Goal: Task Accomplishment & Management: Manage account settings

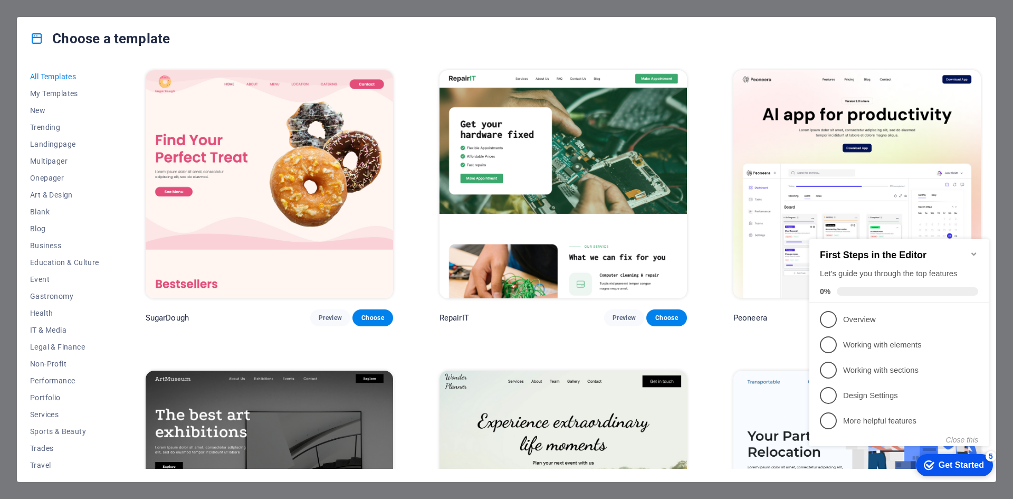
click at [947, 12] on div "Choose a template All Templates My Templates New Trending Landingpage Multipage…" at bounding box center [506, 249] width 1013 height 499
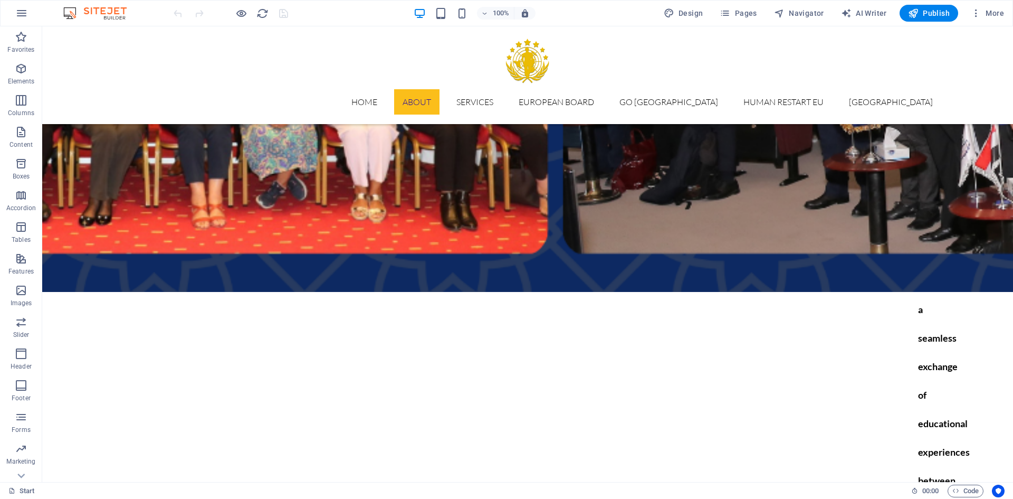
scroll to position [2111, 0]
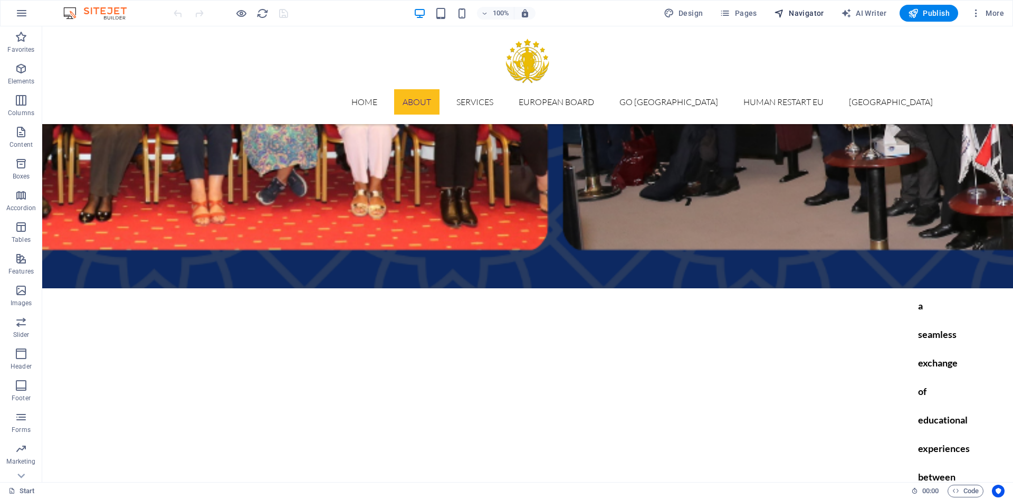
click at [797, 16] on span "Navigator" at bounding box center [799, 13] width 50 height 11
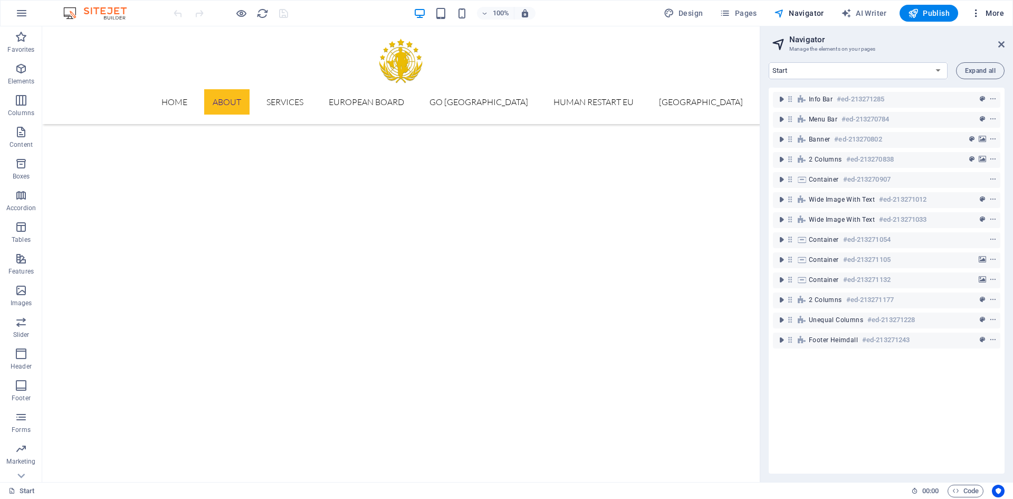
click at [999, 12] on span "More" at bounding box center [987, 13] width 33 height 11
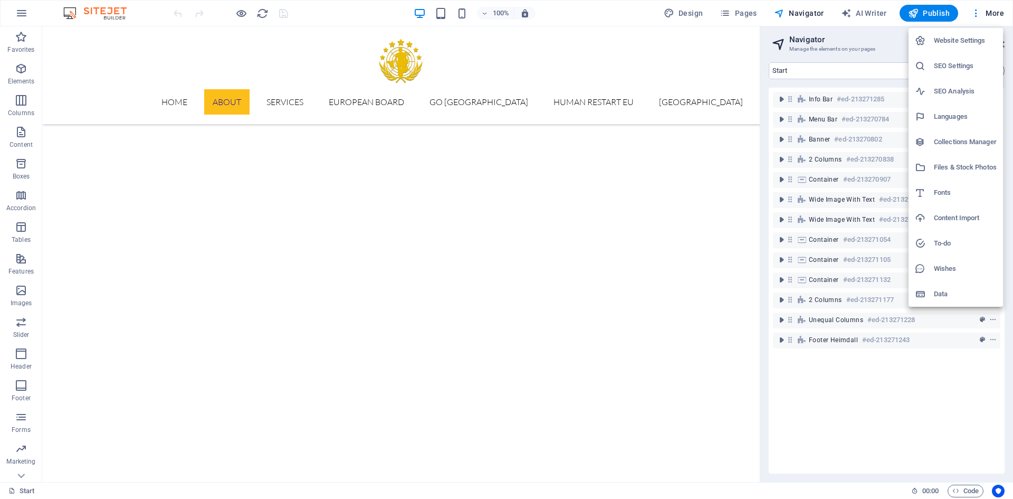
click at [261, 15] on div at bounding box center [506, 249] width 1013 height 499
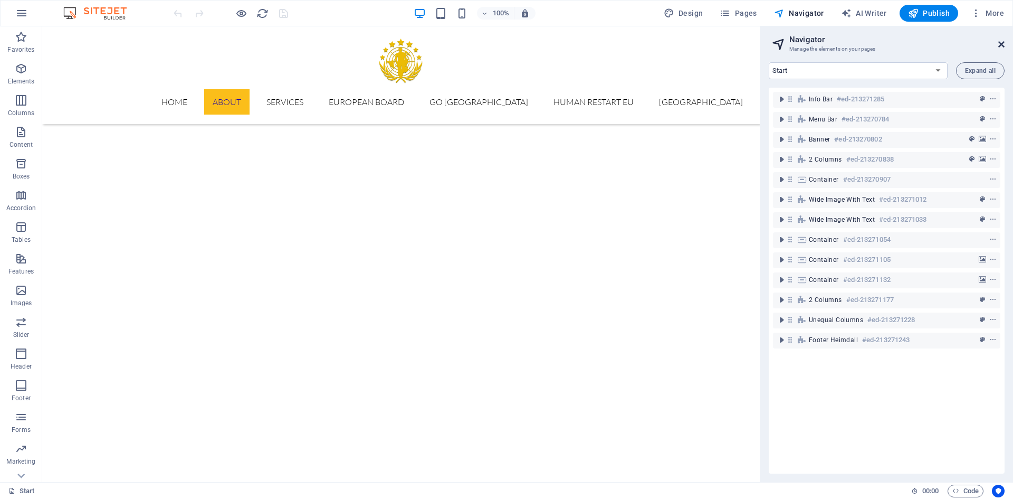
click at [1001, 43] on icon at bounding box center [1001, 44] width 6 height 8
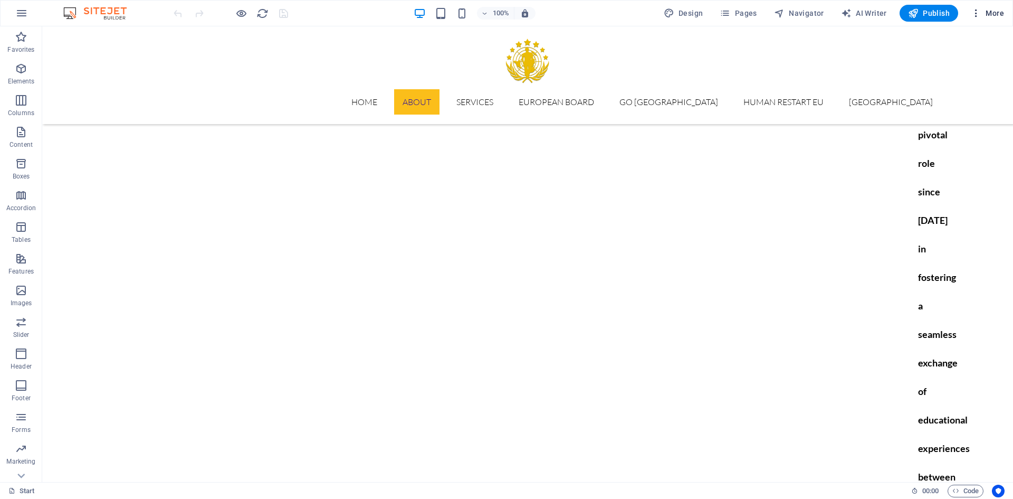
drag, startPoint x: 978, startPoint y: 22, endPoint x: 975, endPoint y: 8, distance: 14.7
click at [979, 22] on div "100% Design Pages Navigator AI Writer Publish More" at bounding box center [507, 13] width 1012 height 25
click at [975, 12] on button "More" at bounding box center [988, 13] width 42 height 17
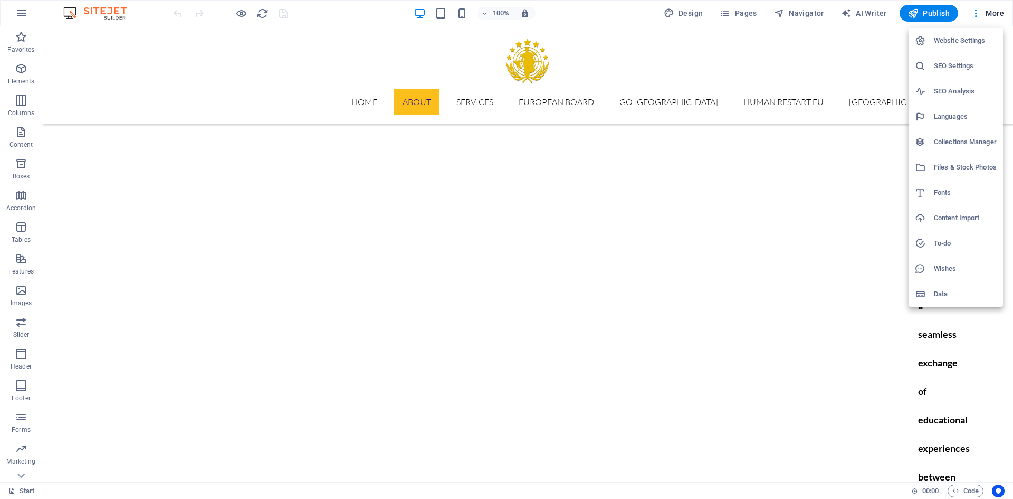
click at [970, 36] on h6 "Website Settings" at bounding box center [965, 40] width 63 height 13
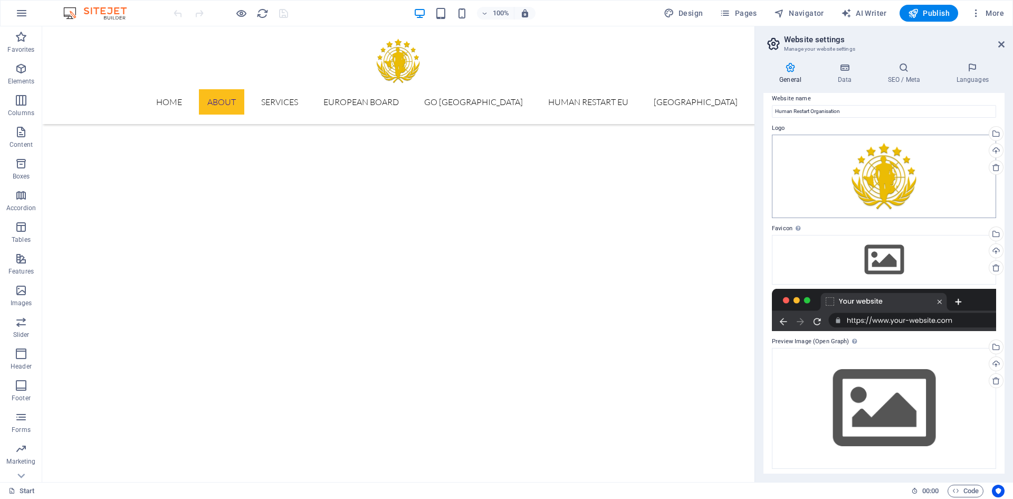
scroll to position [13, 0]
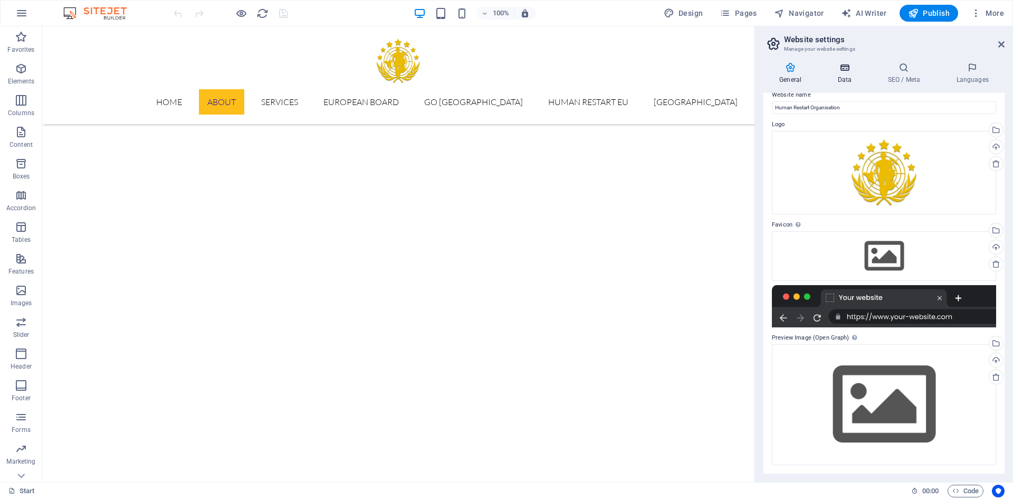
click at [849, 68] on icon at bounding box center [845, 67] width 46 height 11
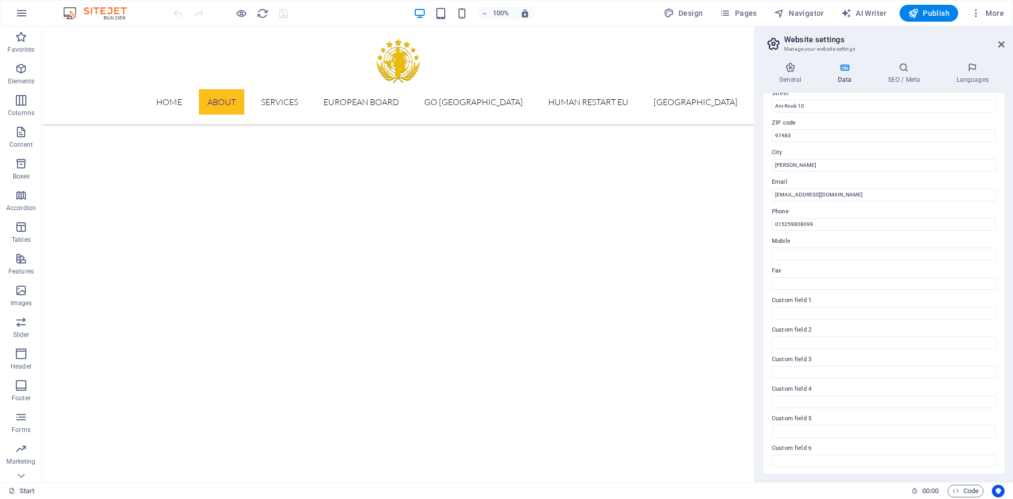
scroll to position [127, 0]
click at [899, 78] on h4 "SEO / Meta" at bounding box center [906, 73] width 69 height 22
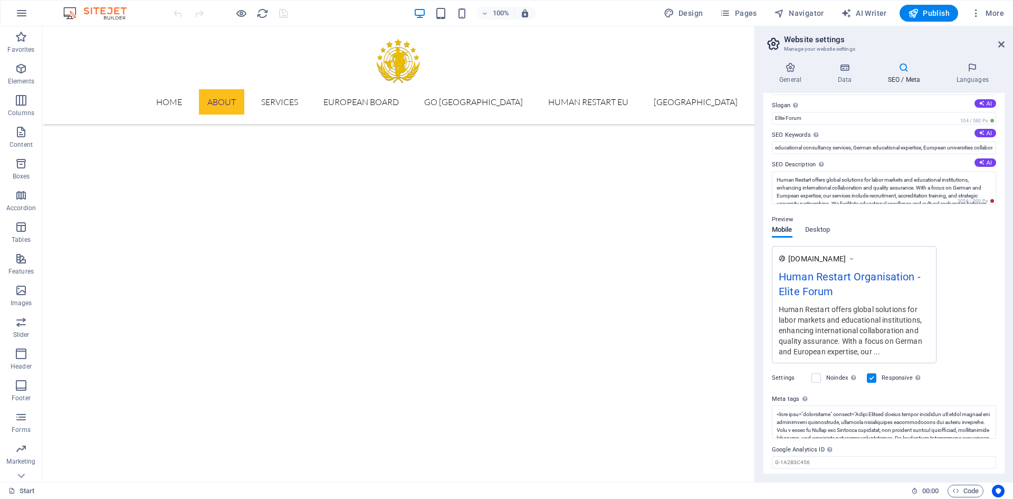
scroll to position [65, 0]
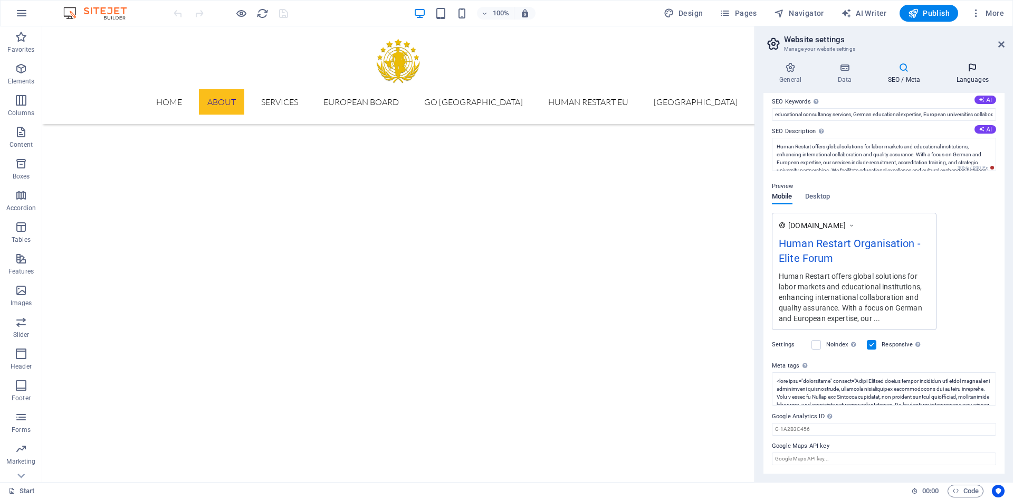
click at [978, 72] on icon at bounding box center [972, 67] width 64 height 11
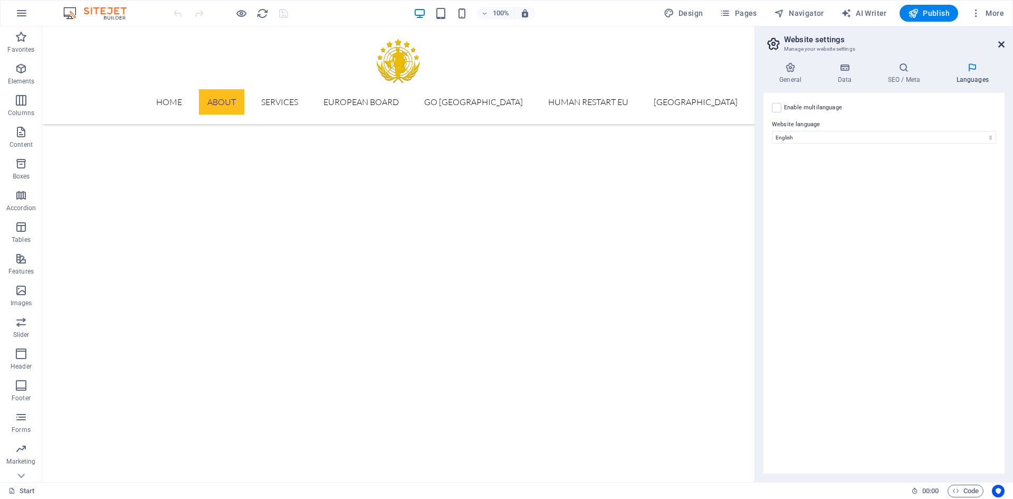
click at [998, 42] on icon at bounding box center [1001, 44] width 6 height 8
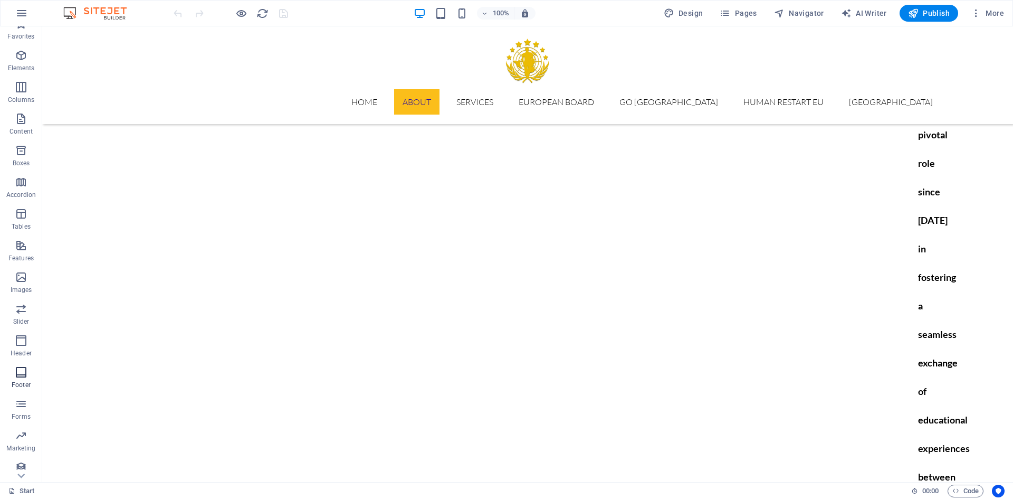
scroll to position [20, 0]
click at [507, 11] on h6 "100%" at bounding box center [501, 13] width 17 height 13
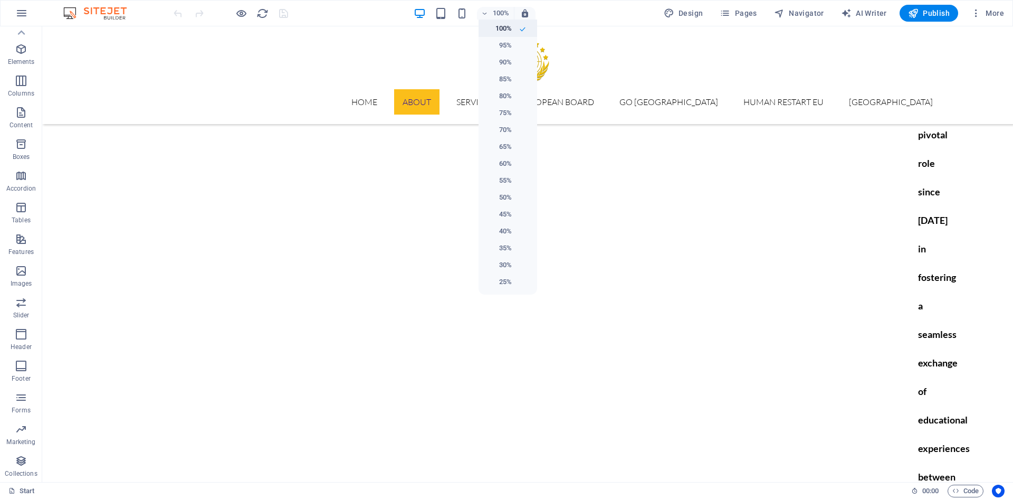
click at [510, 31] on h6 "100%" at bounding box center [498, 28] width 27 height 13
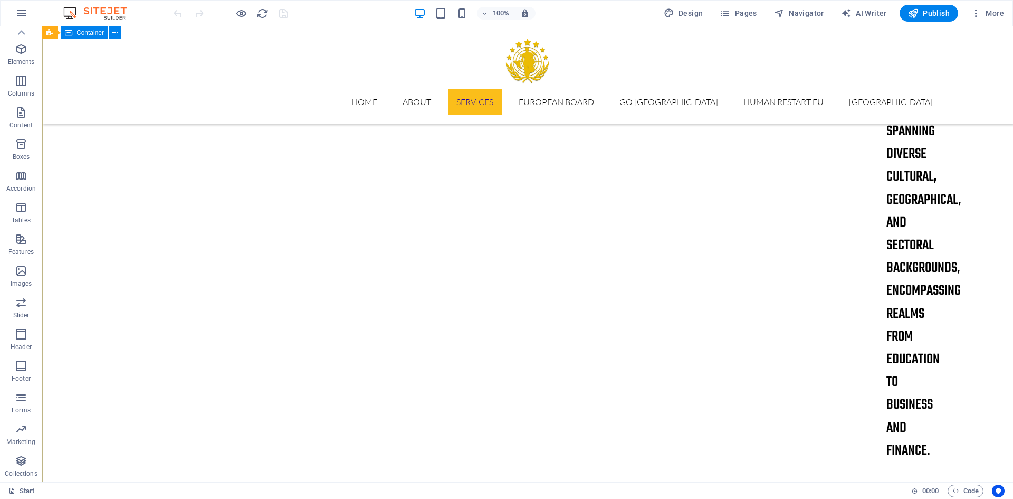
scroll to position [15599, 0]
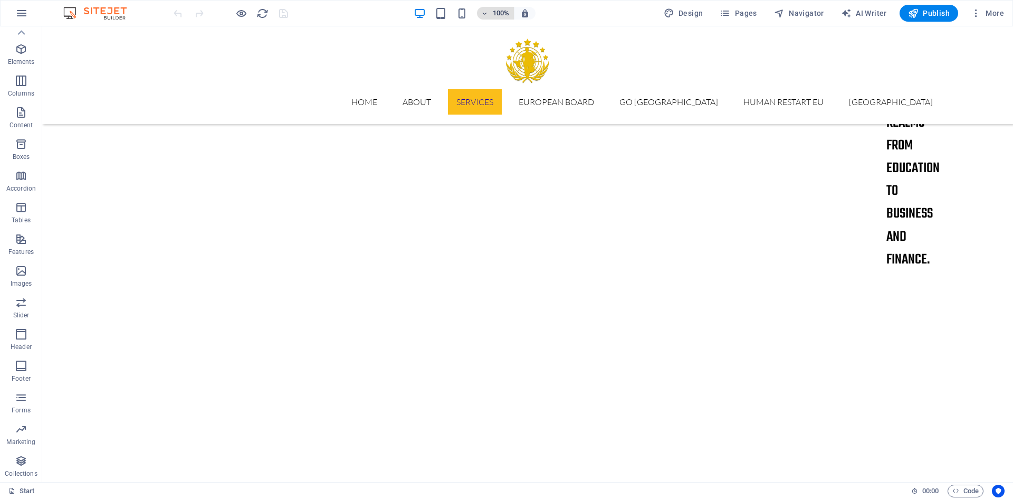
click at [498, 12] on h6 "100%" at bounding box center [501, 13] width 17 height 13
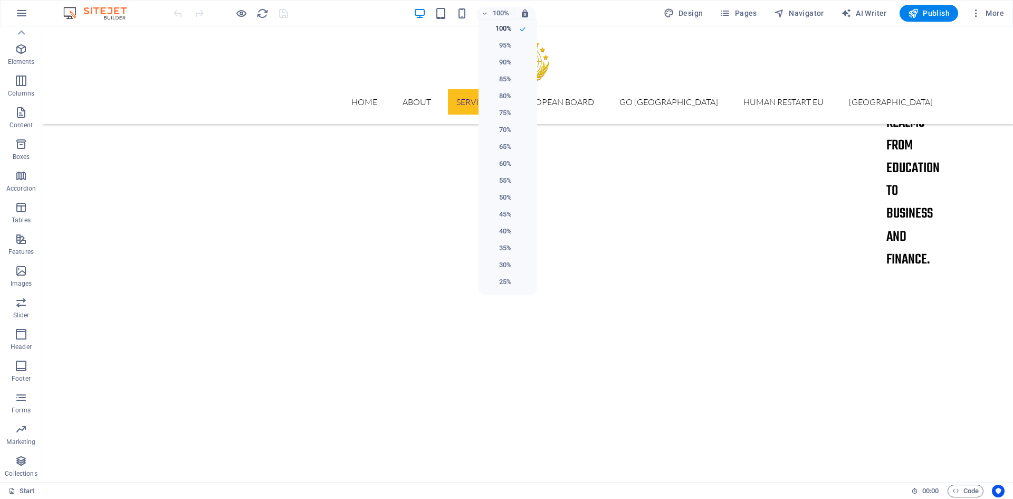
click at [498, 12] on div at bounding box center [506, 249] width 1013 height 499
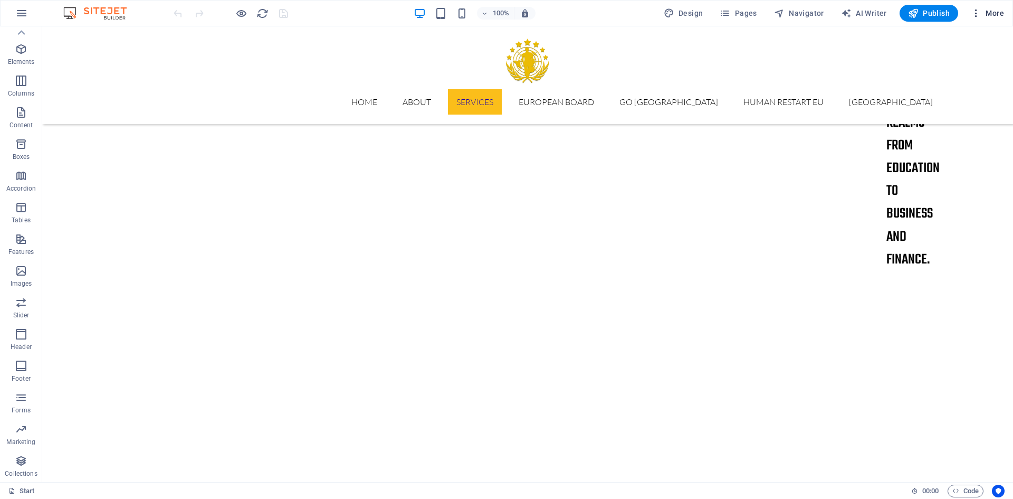
click at [975, 15] on icon "button" at bounding box center [976, 13] width 11 height 11
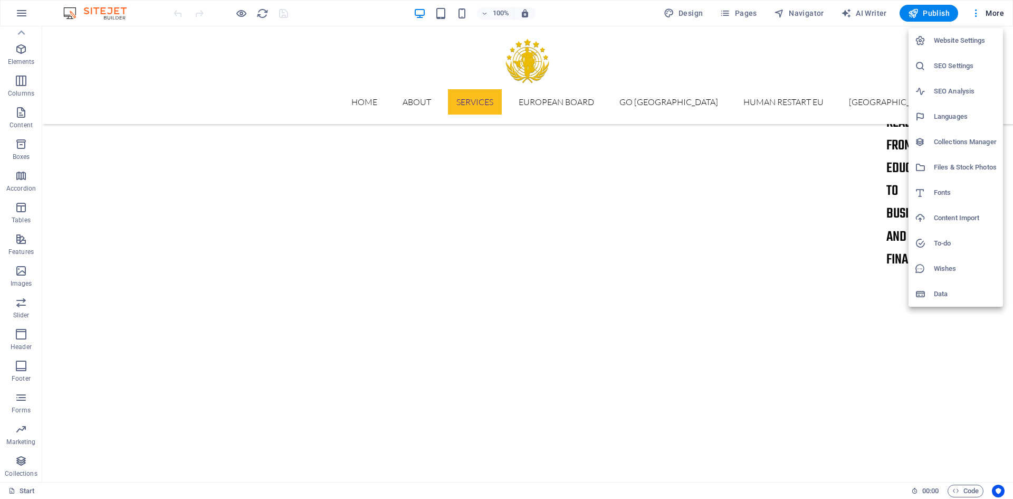
click at [952, 43] on h6 "Website Settings" at bounding box center [965, 40] width 63 height 13
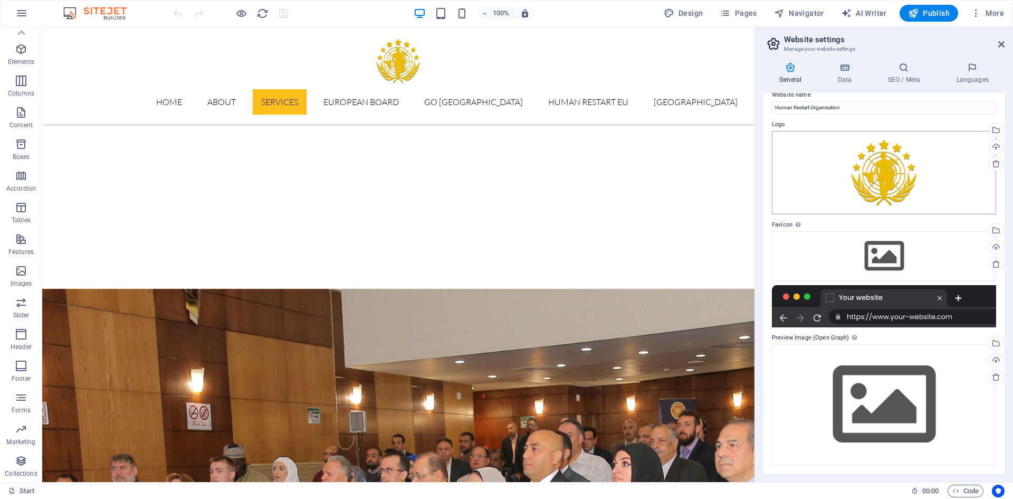
scroll to position [0, 0]
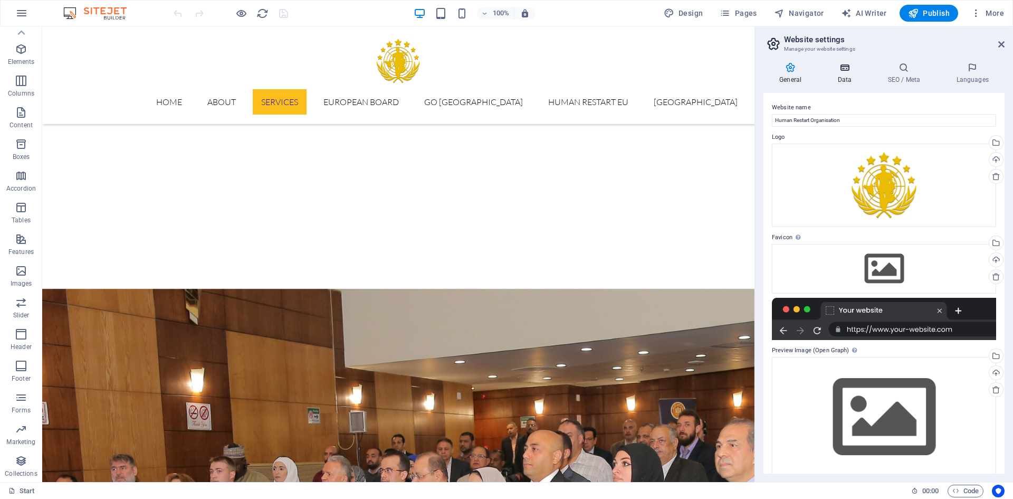
click at [846, 80] on h4 "Data" at bounding box center [847, 73] width 50 height 22
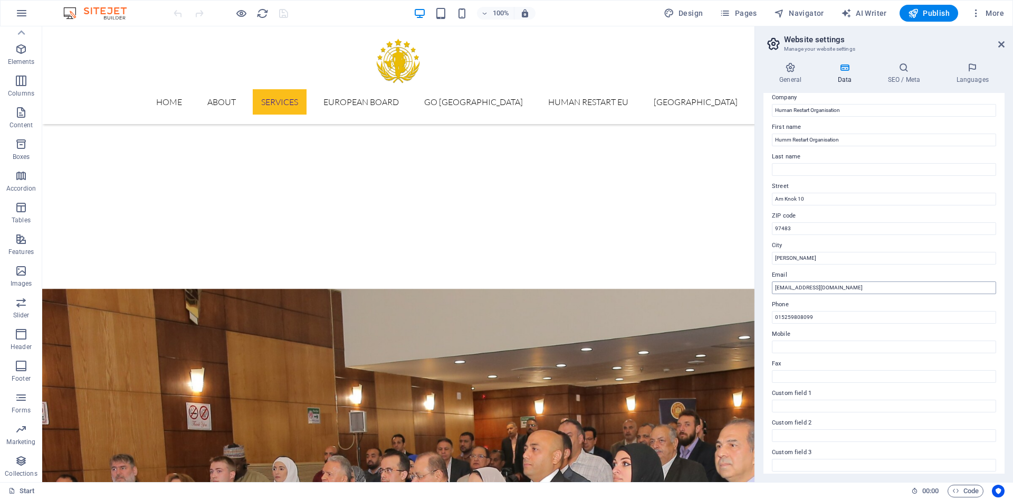
scroll to position [127, 0]
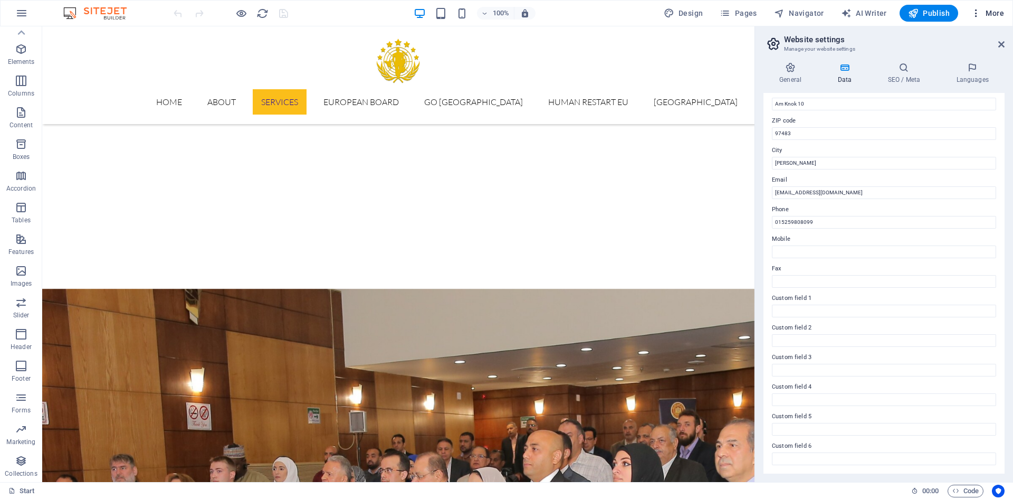
click at [991, 19] on button "More" at bounding box center [988, 13] width 42 height 17
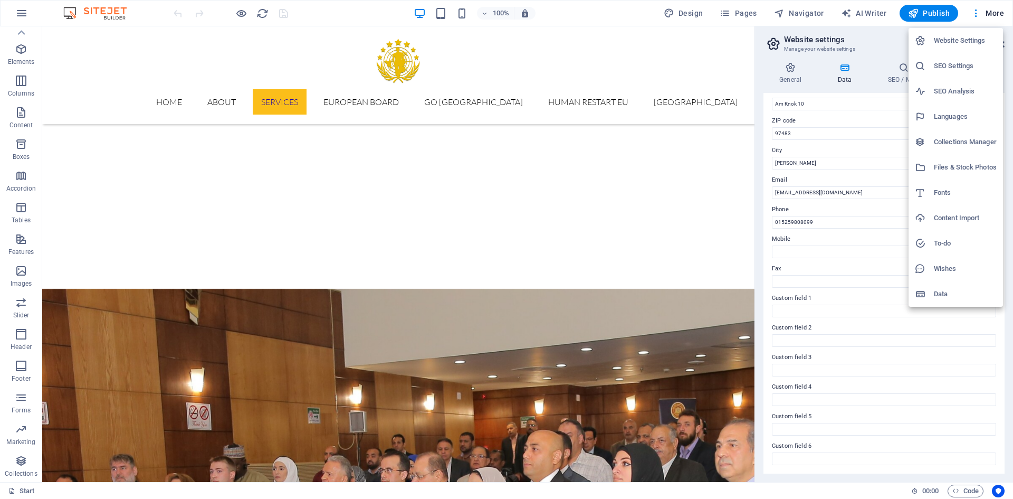
click at [988, 163] on h6 "Files & Stock Photos" at bounding box center [965, 167] width 63 height 13
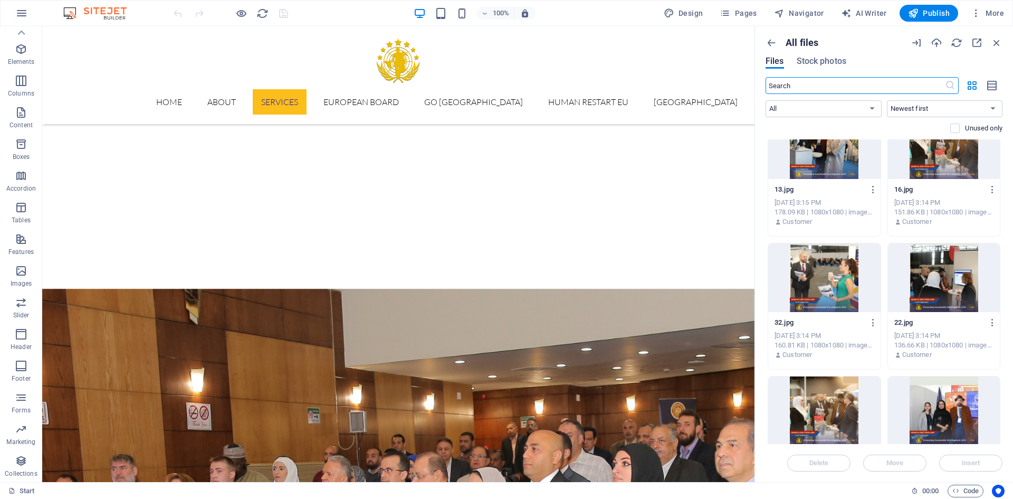
scroll to position [5118, 0]
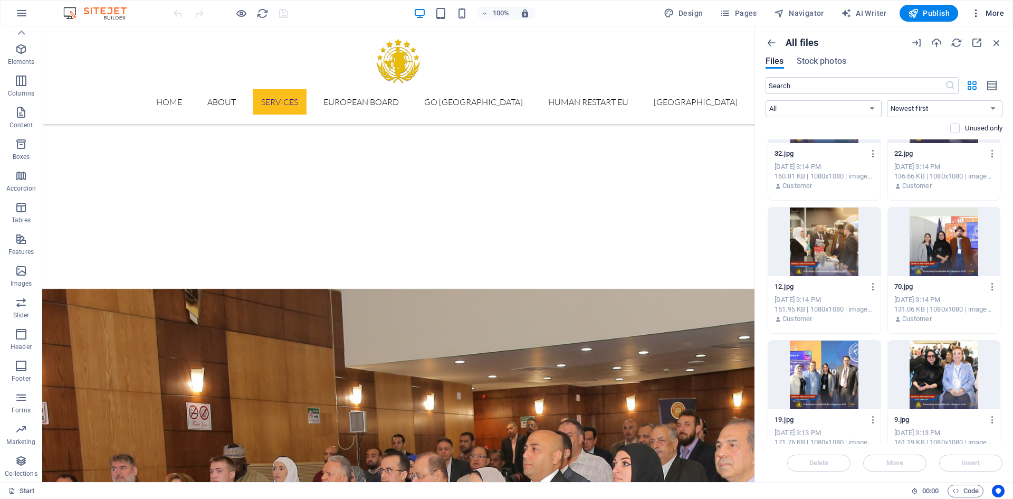
click at [992, 16] on span "More" at bounding box center [987, 13] width 33 height 11
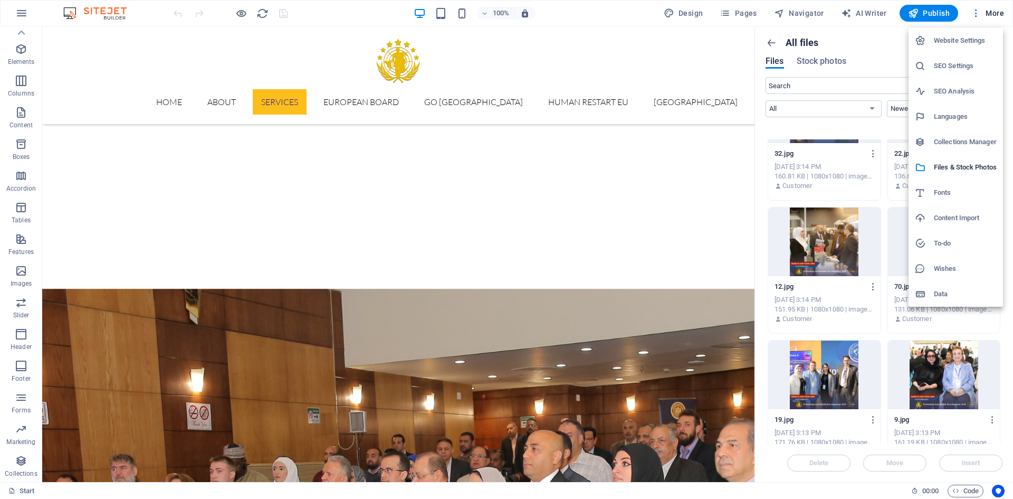
click at [937, 291] on h6 "Data" at bounding box center [965, 294] width 63 height 13
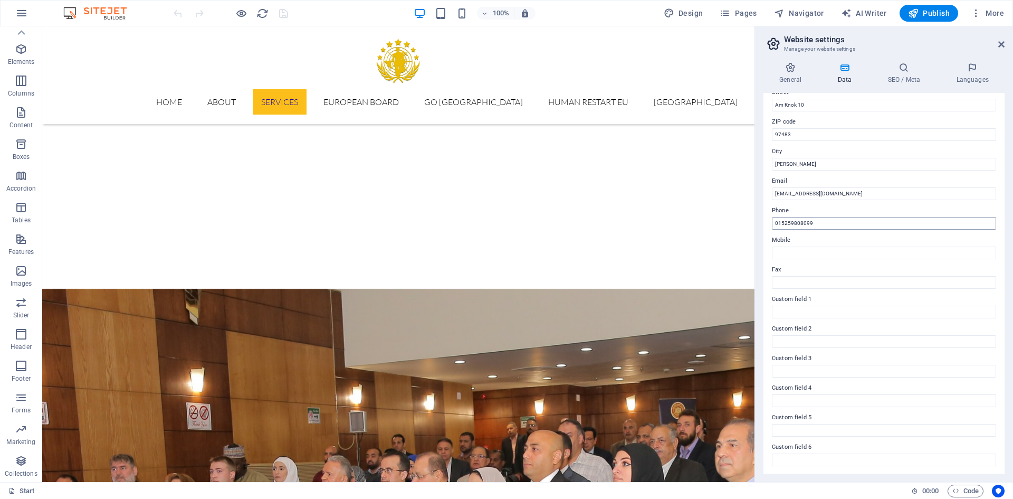
scroll to position [127, 0]
click at [65, 16] on img at bounding box center [100, 13] width 79 height 13
click at [100, 18] on img at bounding box center [100, 13] width 79 height 13
click at [28, 12] on button "button" at bounding box center [21, 13] width 25 height 25
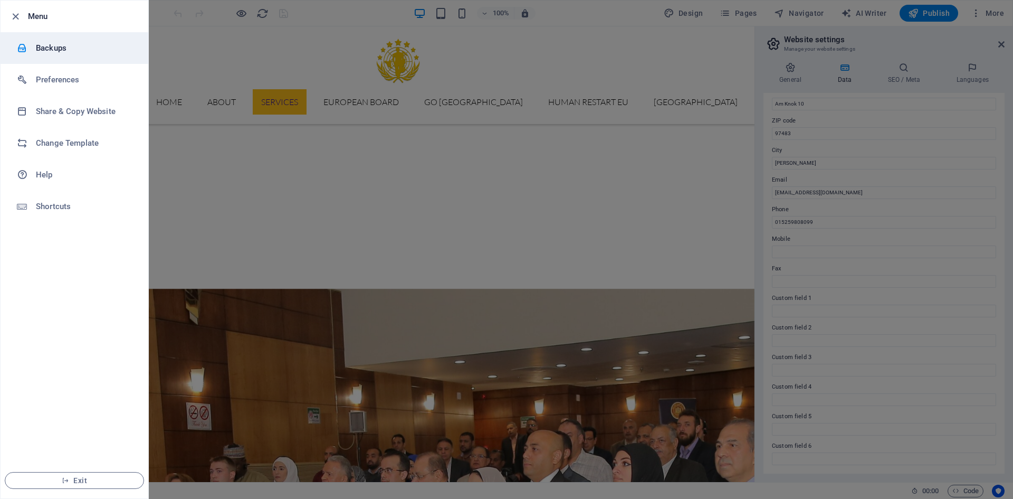
click at [58, 49] on h6 "Backups" at bounding box center [85, 48] width 98 height 13
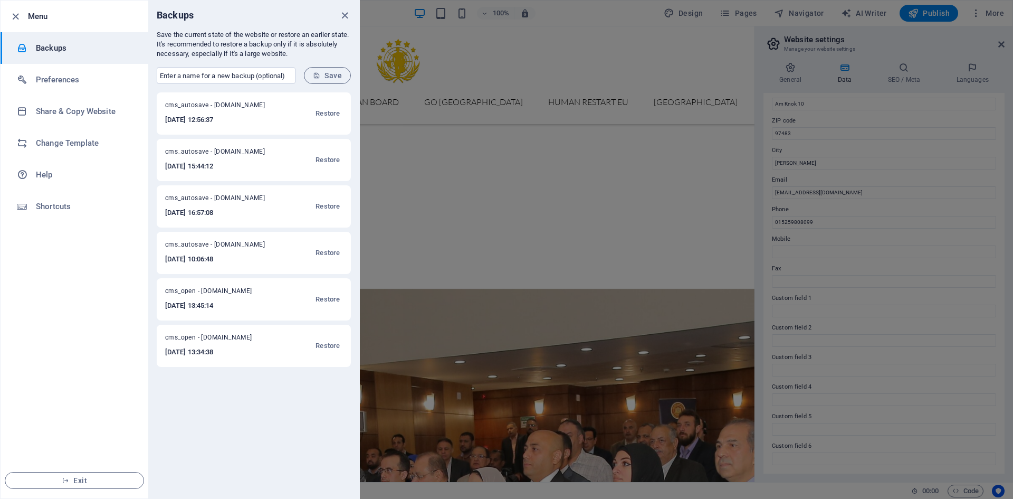
drag, startPoint x: 328, startPoint y: 114, endPoint x: 479, endPoint y: 80, distance: 154.2
click at [479, 80] on div "Menu Backups Preferences Share & Copy Website Change Template Help Shortcuts Ex…" at bounding box center [506, 249] width 1013 height 499
click at [47, 113] on h6 "Share & Copy Website" at bounding box center [85, 111] width 98 height 13
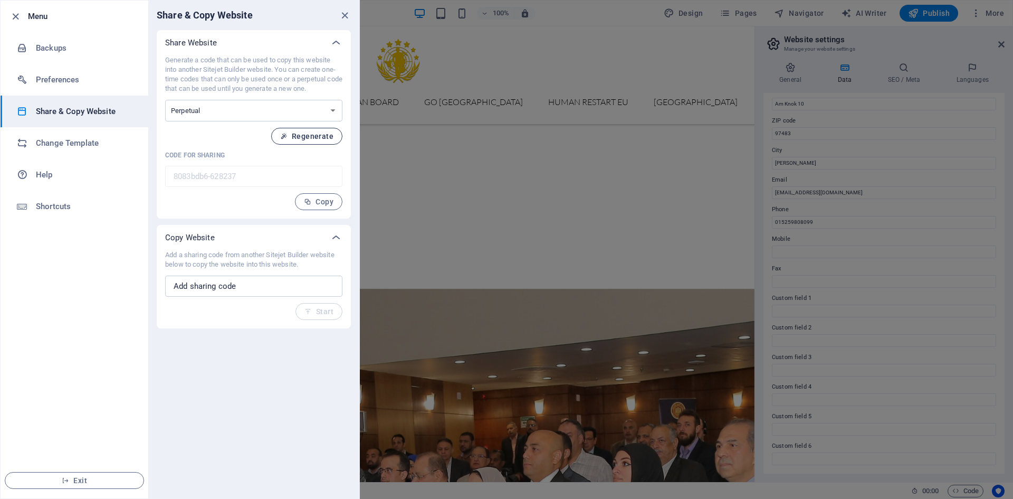
click at [321, 138] on span "Regenerate" at bounding box center [306, 136] width 53 height 8
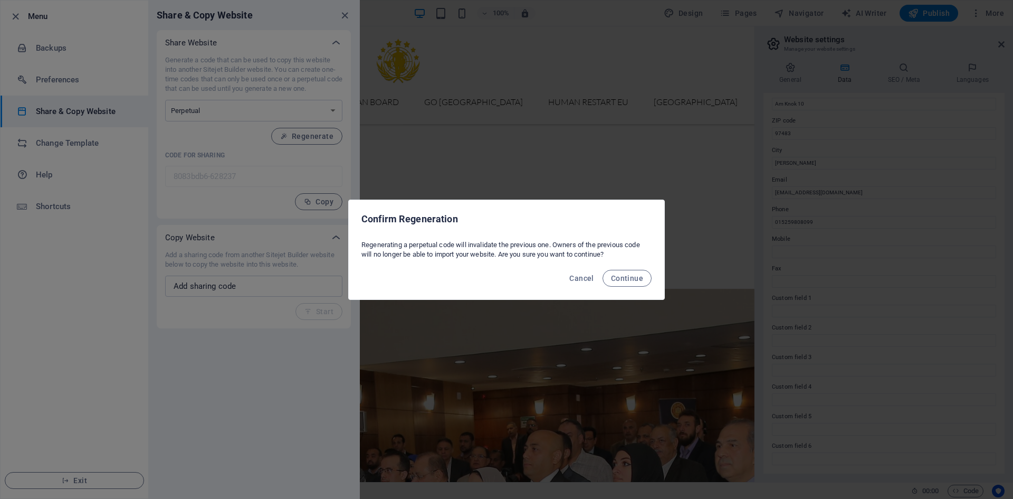
click at [559, 269] on div "Cancel Continue" at bounding box center [507, 281] width 316 height 36
click at [557, 248] on div "Regenerating a perpetual code will invalidate the previous one. Owners of the p…" at bounding box center [507, 249] width 316 height 27
click at [550, 226] on div at bounding box center [550, 226] width 0 height 0
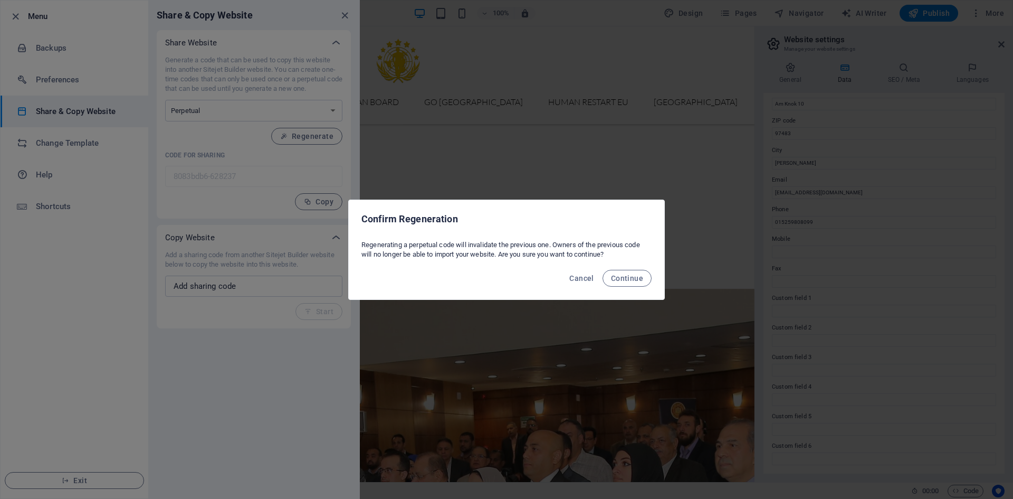
click at [557, 241] on div "Regenerating a perpetual code will invalidate the previous one. Owners of the p…" at bounding box center [507, 249] width 316 height 27
click at [615, 278] on span "Continue" at bounding box center [627, 278] width 32 height 8
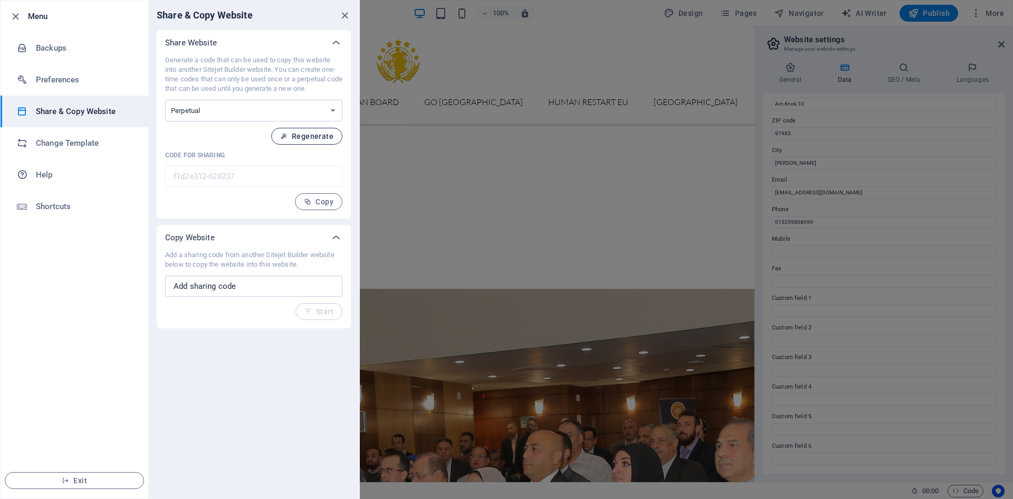
click at [291, 137] on span "Regenerate" at bounding box center [306, 136] width 53 height 8
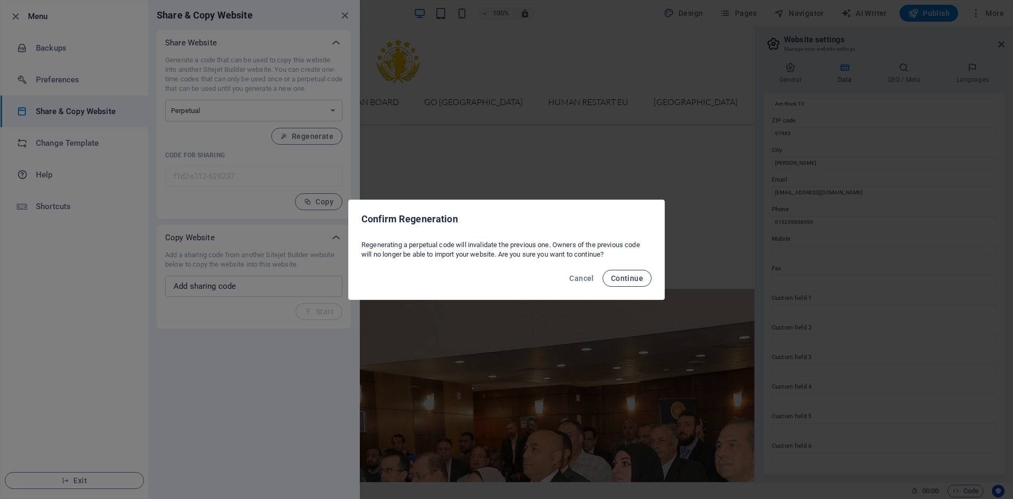
click at [629, 279] on span "Continue" at bounding box center [627, 278] width 32 height 8
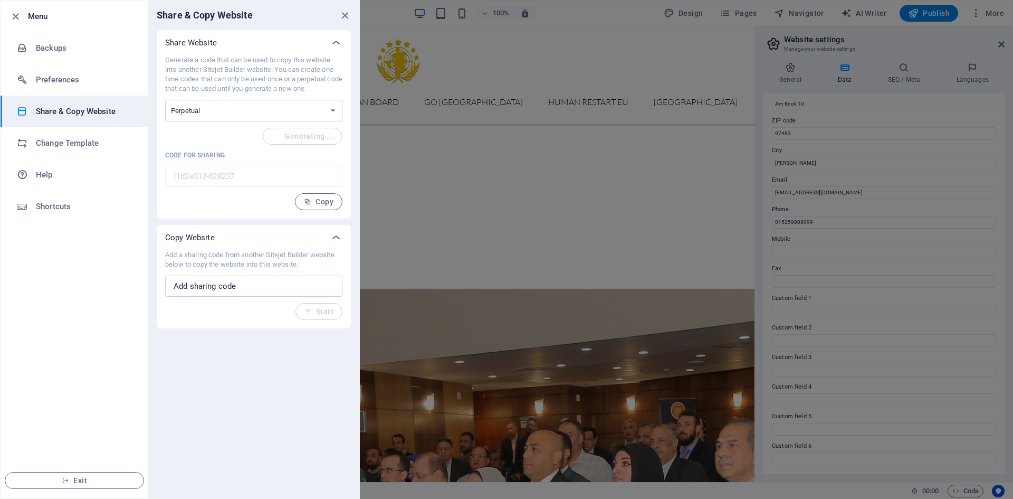
type input "8a3470f6-628237"
click at [330, 203] on span "Copy" at bounding box center [319, 201] width 30 height 8
click at [268, 288] on input "text" at bounding box center [253, 285] width 177 height 21
click at [262, 282] on input "text" at bounding box center [253, 285] width 177 height 21
paste input "8a3470f6-628237"
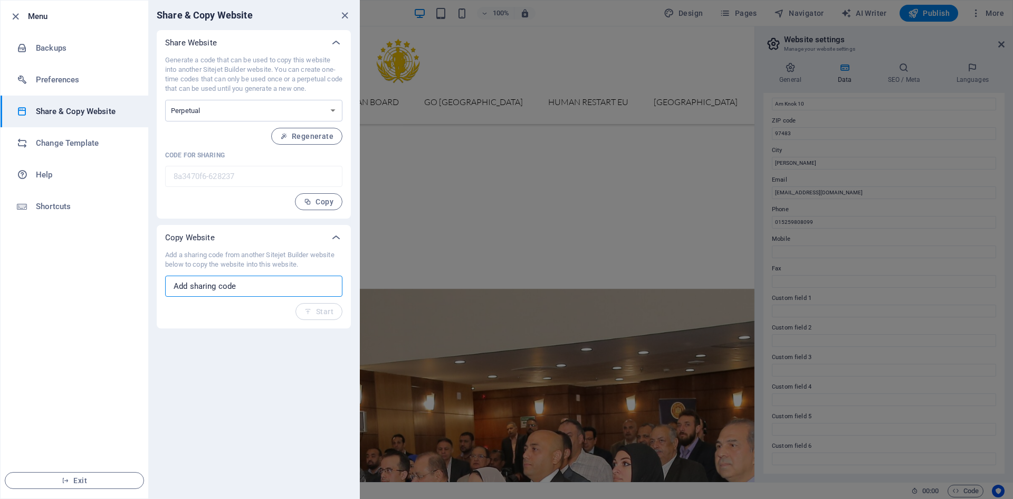
type input "8a3470f6-628237"
click at [270, 283] on input "8a3470f6-628237" at bounding box center [253, 285] width 177 height 21
click at [343, 11] on icon "close" at bounding box center [345, 15] width 12 height 12
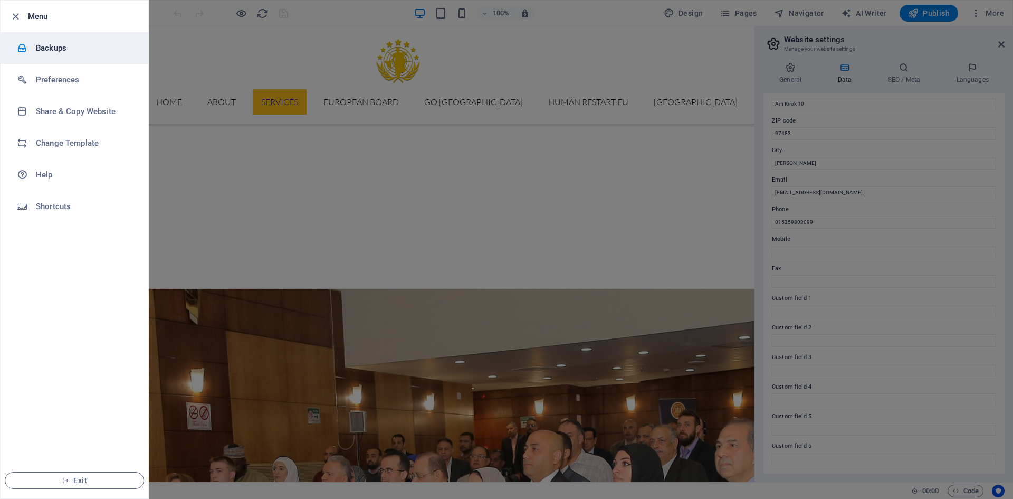
click at [71, 48] on h6 "Backups" at bounding box center [85, 48] width 98 height 13
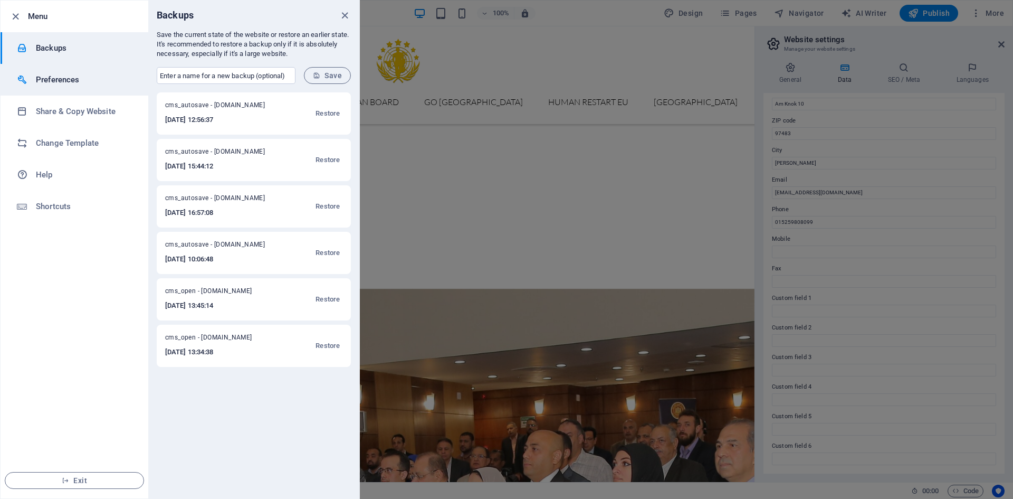
click at [85, 73] on li "Preferences" at bounding box center [75, 80] width 148 height 32
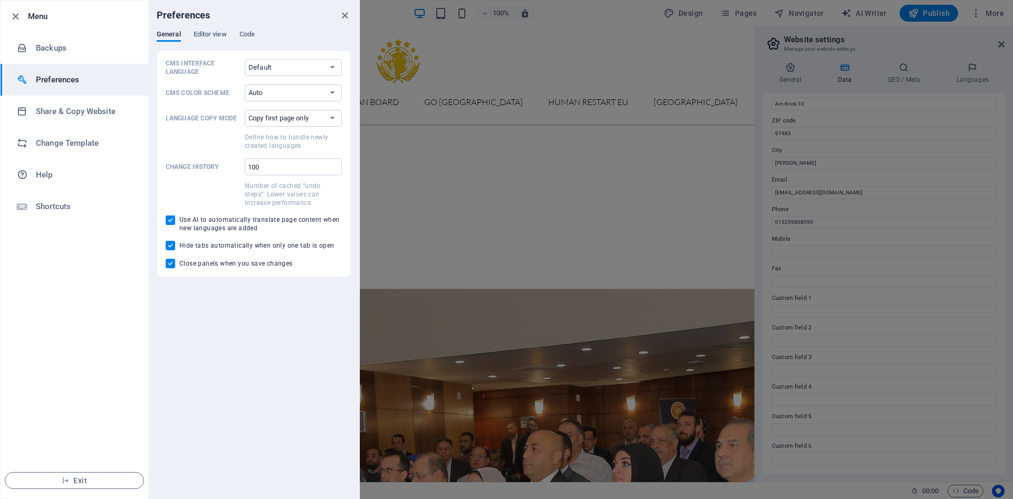
click at [210, 28] on div "Preferences" at bounding box center [253, 16] width 211 height 30
click at [218, 33] on span "Editor view" at bounding box center [210, 35] width 33 height 15
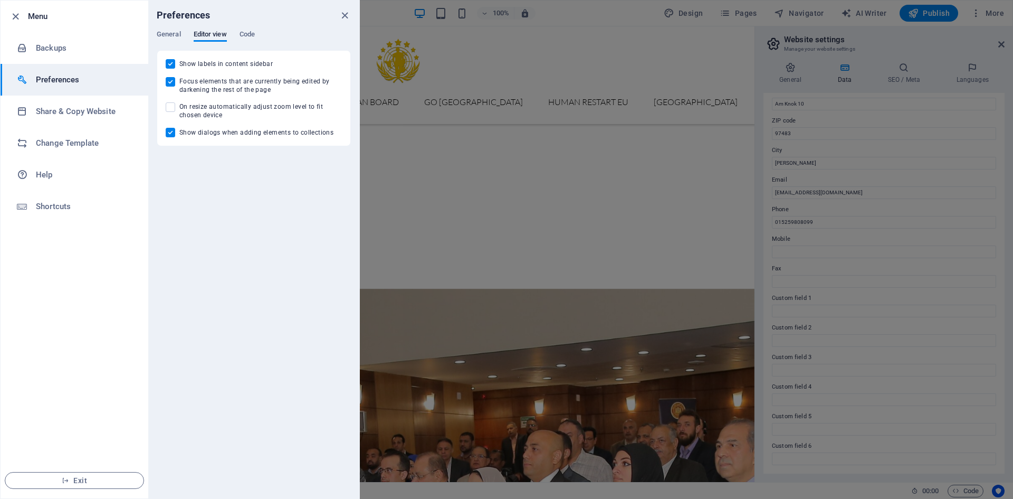
click at [241, 65] on span "Show labels in content sidebar" at bounding box center [225, 64] width 93 height 8
click at [179, 65] on input "Show labels in content sidebar" at bounding box center [173, 63] width 14 height 9
checkbox input "false"
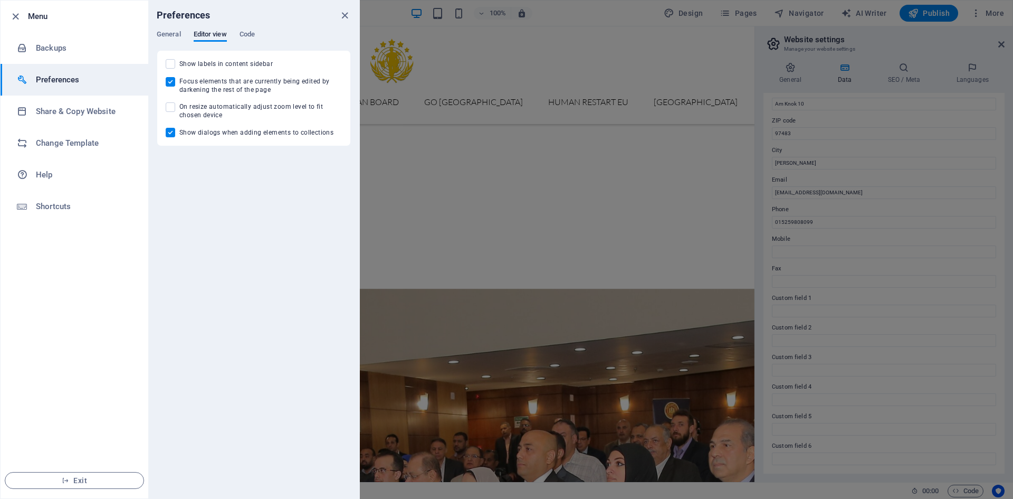
scroll to position [0, 0]
click at [244, 82] on span "Focus elements that are currently being edited by darkening the rest of the page" at bounding box center [260, 85] width 163 height 17
click at [179, 82] on input "Focus elements that are currently being edited by darkening the rest of the page" at bounding box center [173, 81] width 14 height 9
checkbox input "false"
click at [232, 135] on span "Show dialogs when adding elements to collections" at bounding box center [256, 132] width 154 height 8
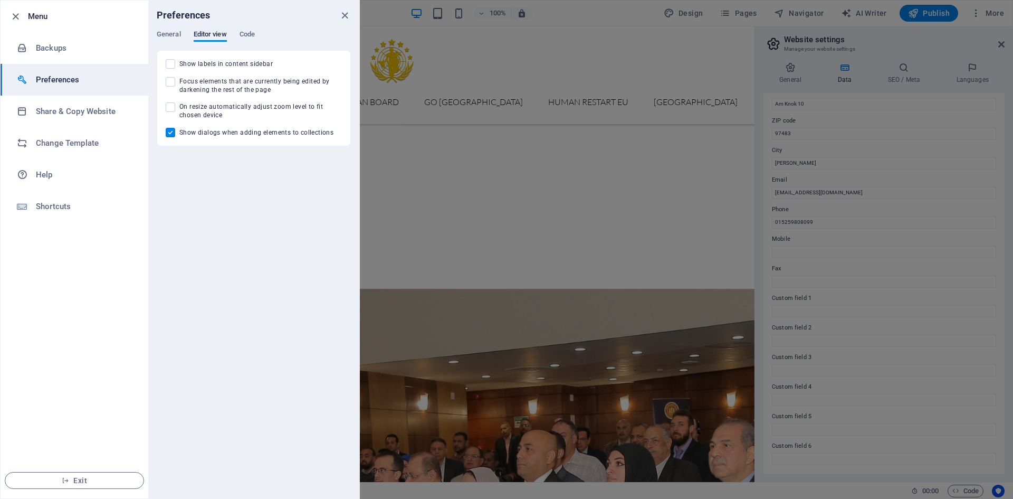
click at [179, 135] on input "Show dialogs when adding elements to collections" at bounding box center [173, 132] width 14 height 9
checkbox input "false"
click at [170, 29] on div "Preferences" at bounding box center [253, 16] width 211 height 30
click at [169, 30] on div "Preferences General Editor view Code CMS Interface Language Default Deutsch Eng…" at bounding box center [253, 250] width 211 height 498
click at [169, 31] on span "General" at bounding box center [169, 35] width 24 height 15
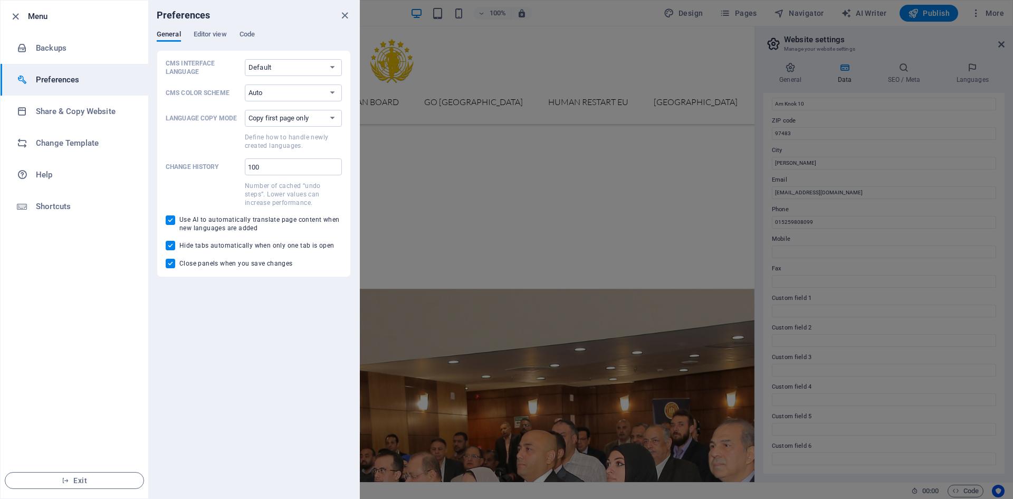
click at [217, 147] on span at bounding box center [203, 140] width 75 height 19
click at [245, 127] on select "Copy first page only Copy all pages" at bounding box center [293, 118] width 97 height 17
click at [168, 243] on input "Hide tabs automatically when only one tab is open" at bounding box center [173, 245] width 14 height 9
checkbox input "false"
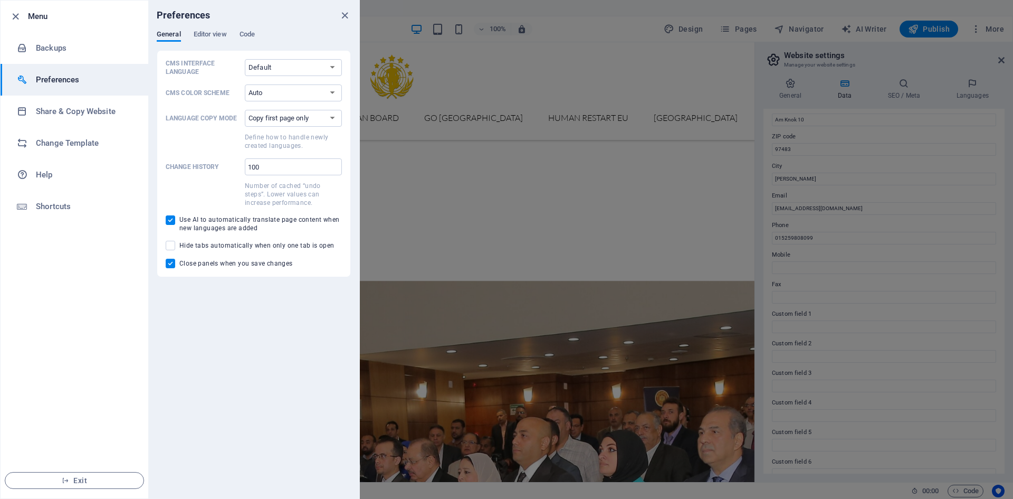
click at [167, 257] on div "CMS Interface Language Default Deutsch English Español Français Magyar Italiano…" at bounding box center [254, 163] width 176 height 209
click at [167, 261] on input "Close panels when you save changes" at bounding box center [173, 263] width 14 height 9
checkbox input "false"
click at [172, 246] on span at bounding box center [170, 245] width 9 height 9
click at [172, 246] on input "Hide tabs automatically when only one tab is open" at bounding box center [173, 245] width 14 height 9
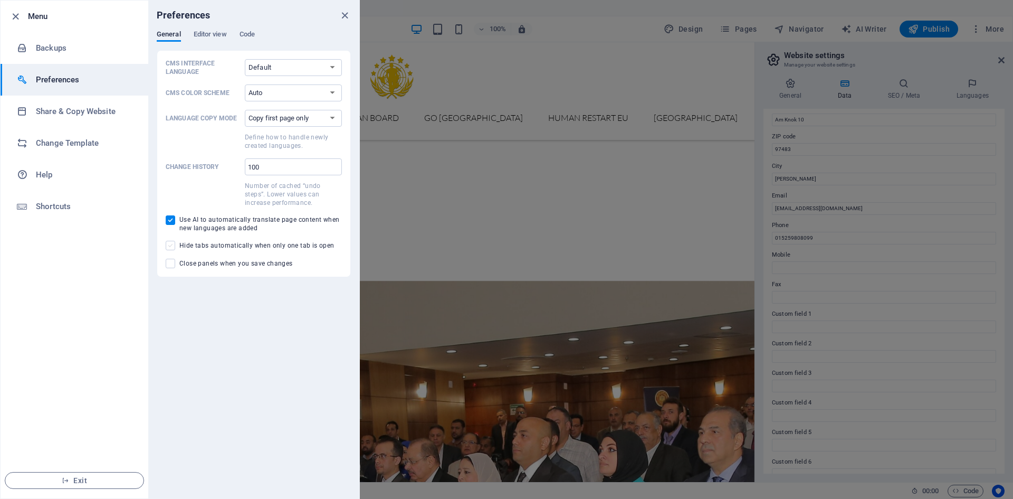
checkbox input "true"
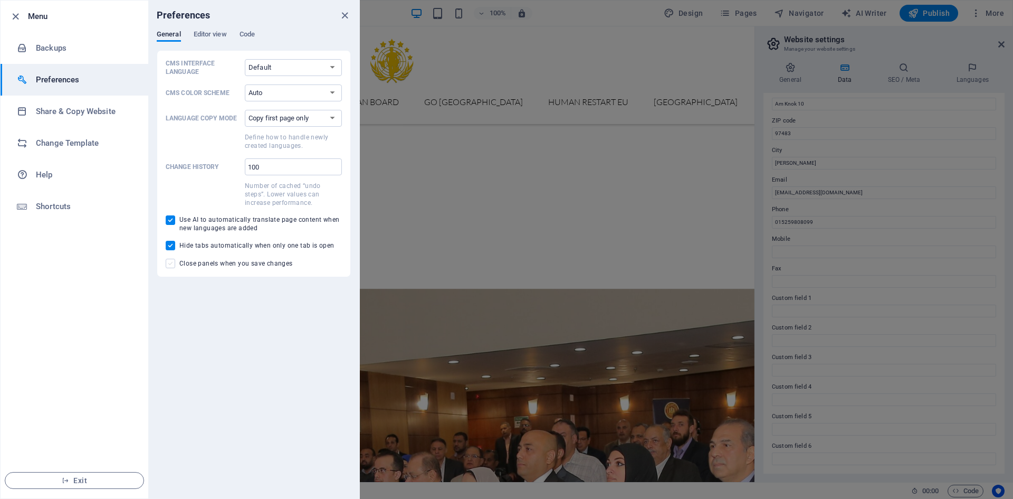
click at [172, 265] on span at bounding box center [170, 263] width 9 height 9
click at [172, 265] on input "Close panels when you save changes" at bounding box center [173, 263] width 14 height 9
checkbox input "true"
click at [257, 31] on div "General Editor view Code" at bounding box center [254, 40] width 194 height 20
click at [254, 34] on span "Code" at bounding box center [247, 35] width 15 height 15
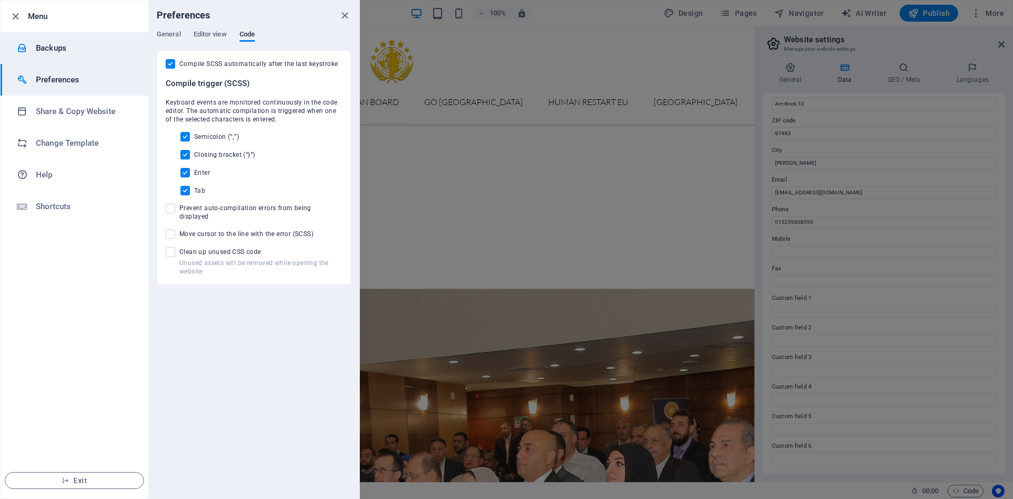
click at [89, 46] on h6 "Backups" at bounding box center [85, 48] width 98 height 13
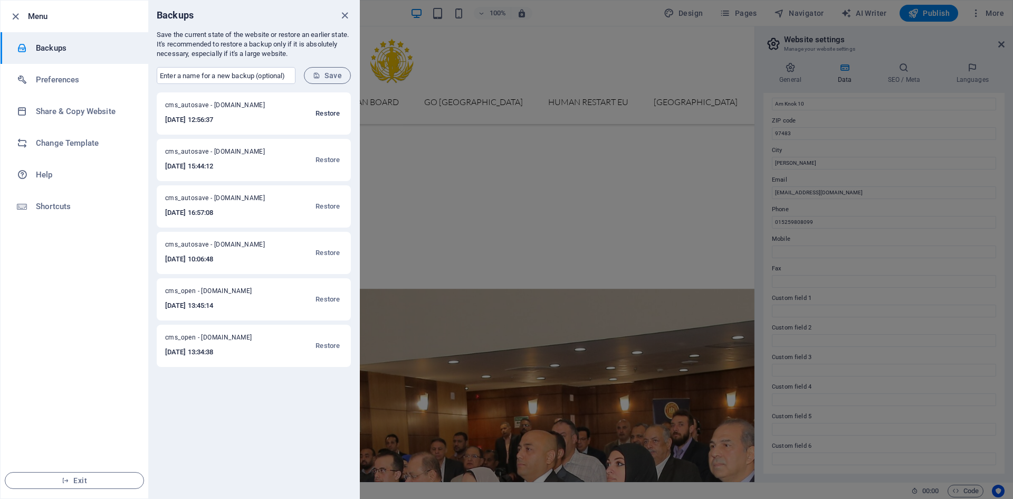
click at [325, 109] on span "Restore" at bounding box center [328, 113] width 24 height 13
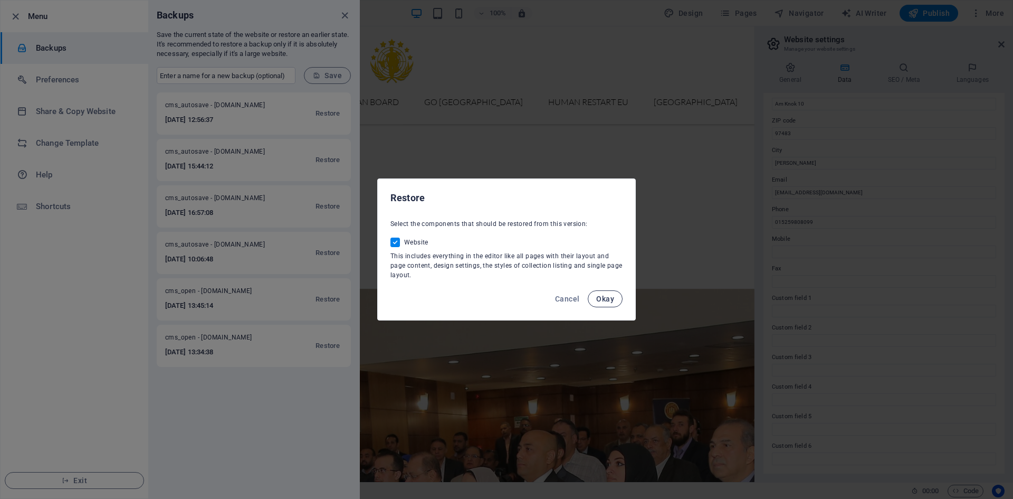
click at [599, 300] on span "Okay" at bounding box center [605, 298] width 18 height 8
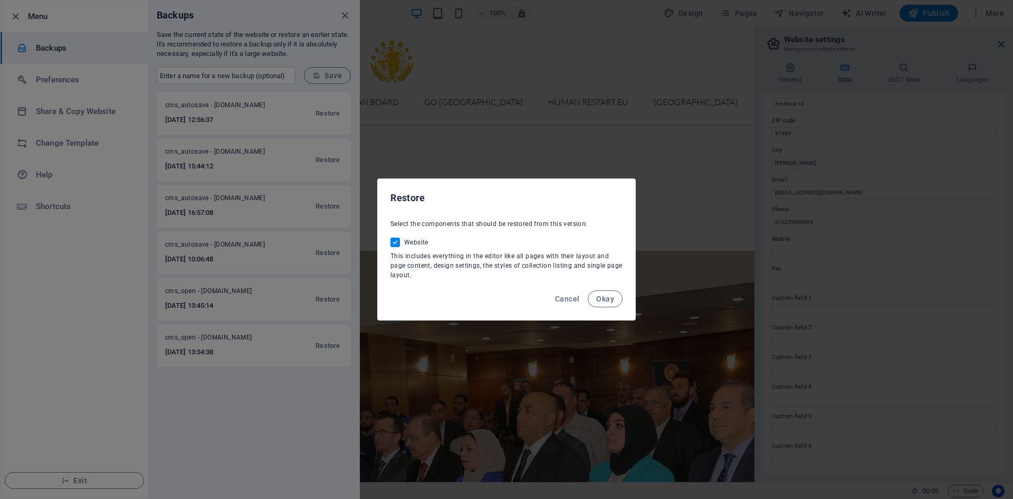
scroll to position [15599, 0]
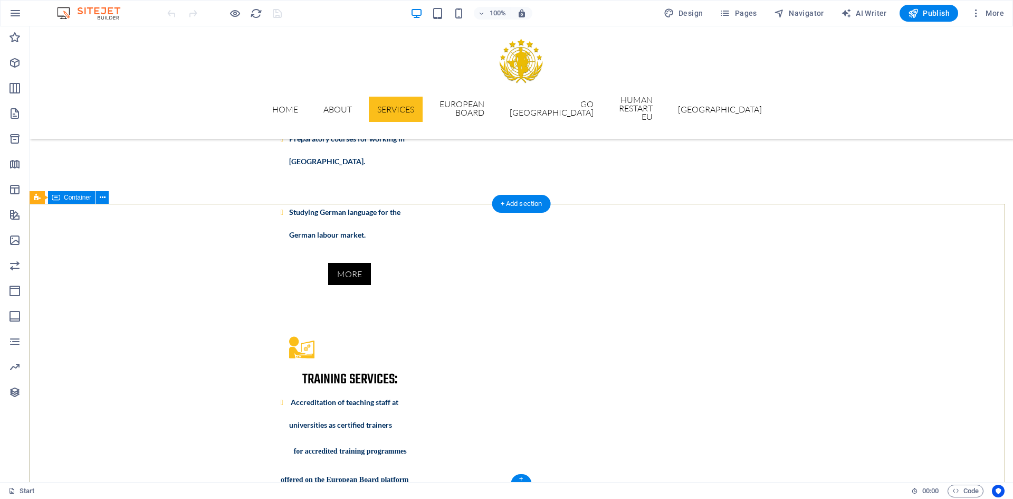
scroll to position [3156, 0]
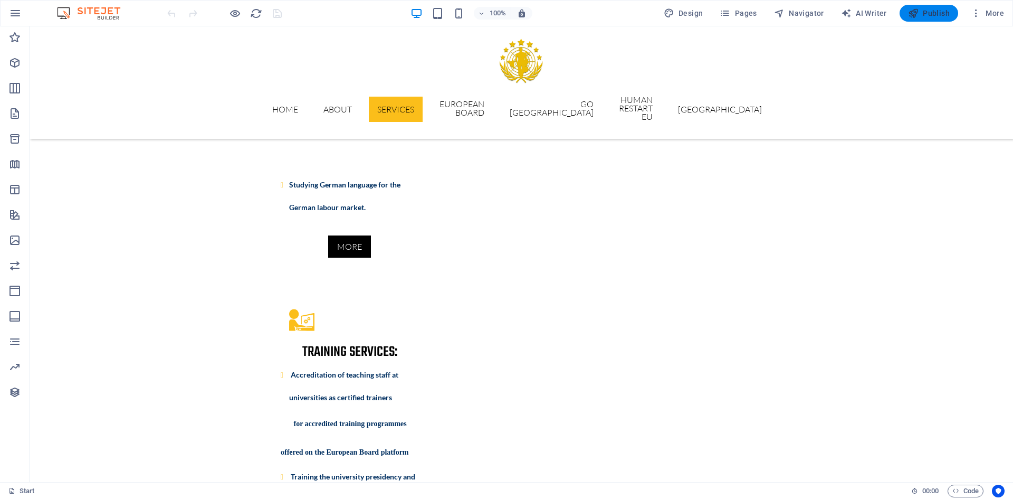
click at [921, 12] on span "Publish" at bounding box center [929, 13] width 42 height 11
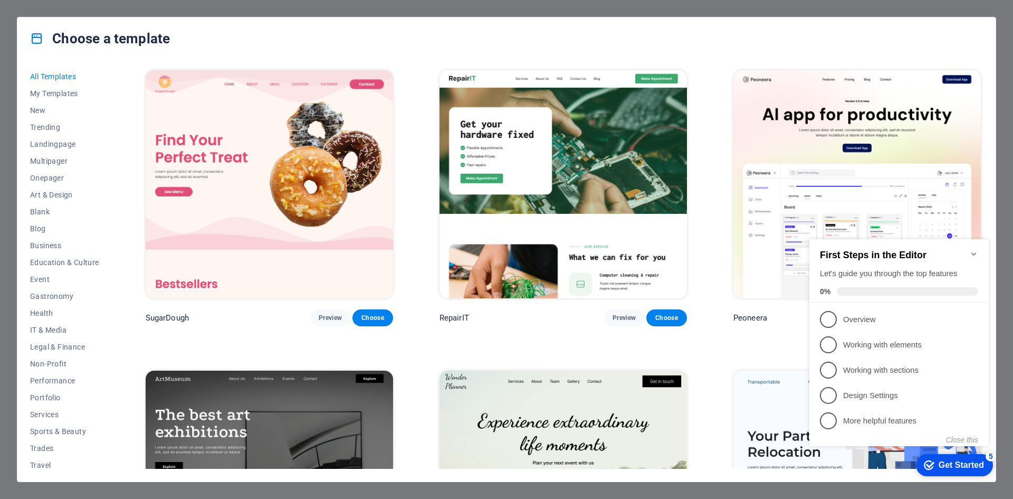
click at [0, 44] on div "Choose a template All Templates My Templates New Trending Landingpage Multipage…" at bounding box center [506, 249] width 1013 height 499
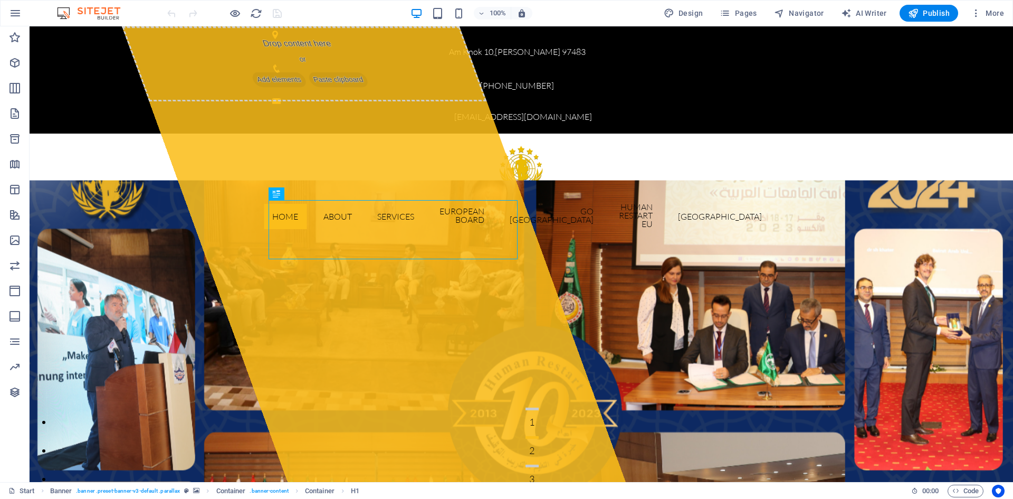
drag, startPoint x: 958, startPoint y: 40, endPoint x: 956, endPoint y: 95, distance: 54.9
click at [956, 133] on div "Home About Services European Board Go Germany Human Restart Eu Geneva" at bounding box center [522, 189] width 984 height 112
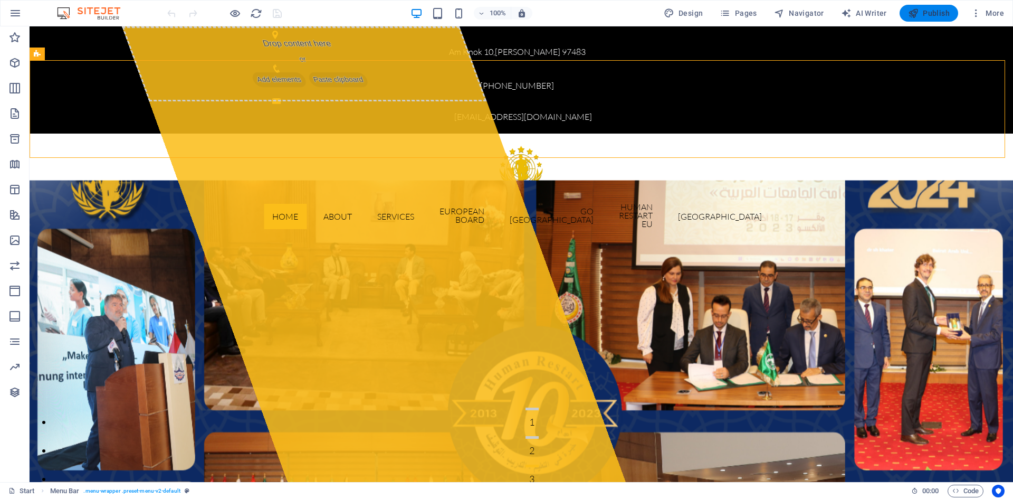
click at [923, 13] on span "Publish" at bounding box center [929, 13] width 42 height 11
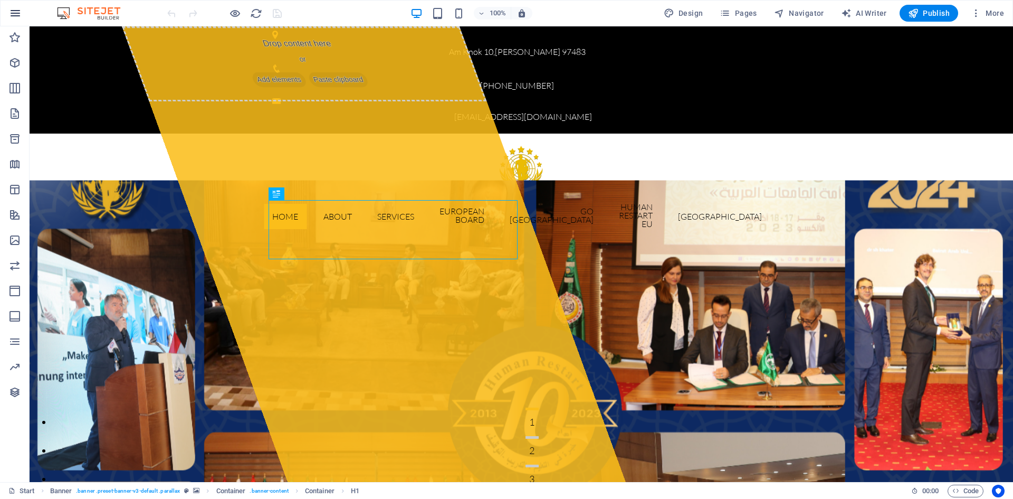
click at [12, 11] on icon "button" at bounding box center [15, 13] width 13 height 13
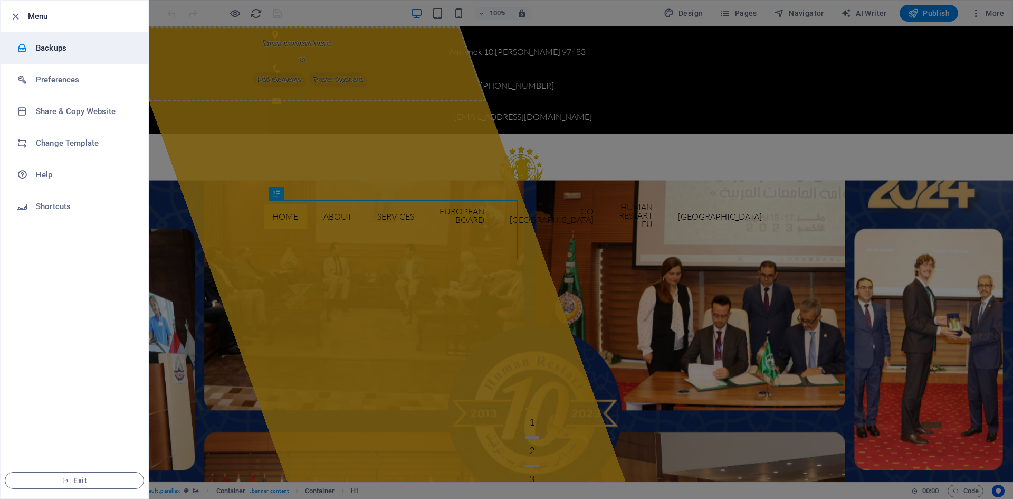
click at [63, 45] on h6 "Backups" at bounding box center [85, 48] width 98 height 13
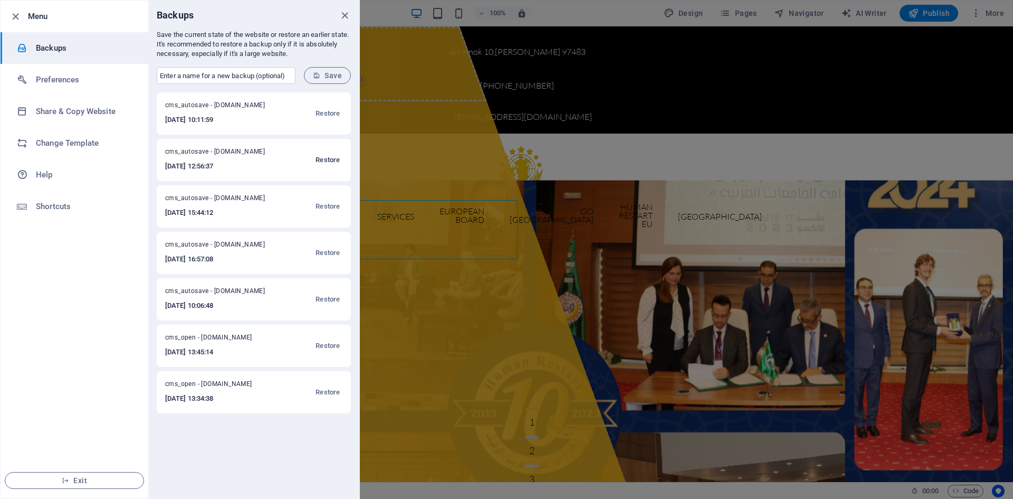
click at [325, 161] on span "Restore" at bounding box center [328, 160] width 24 height 13
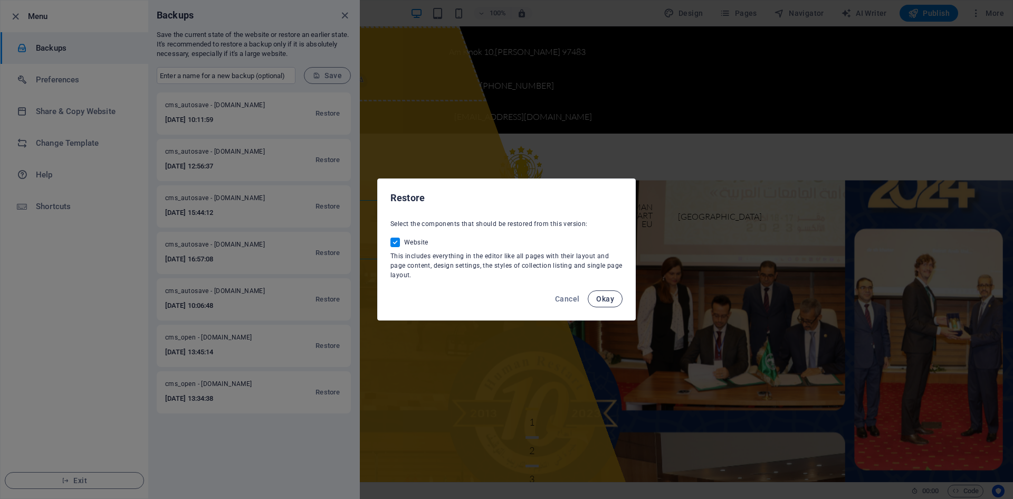
click at [598, 291] on button "Okay" at bounding box center [605, 298] width 35 height 17
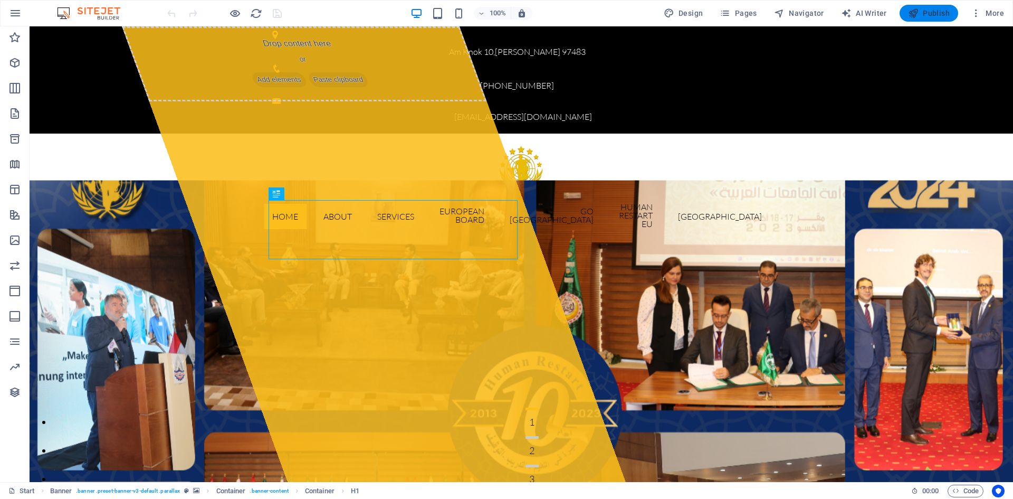
click at [910, 16] on icon "button" at bounding box center [913, 13] width 11 height 11
click at [13, 15] on icon "button" at bounding box center [15, 13] width 13 height 13
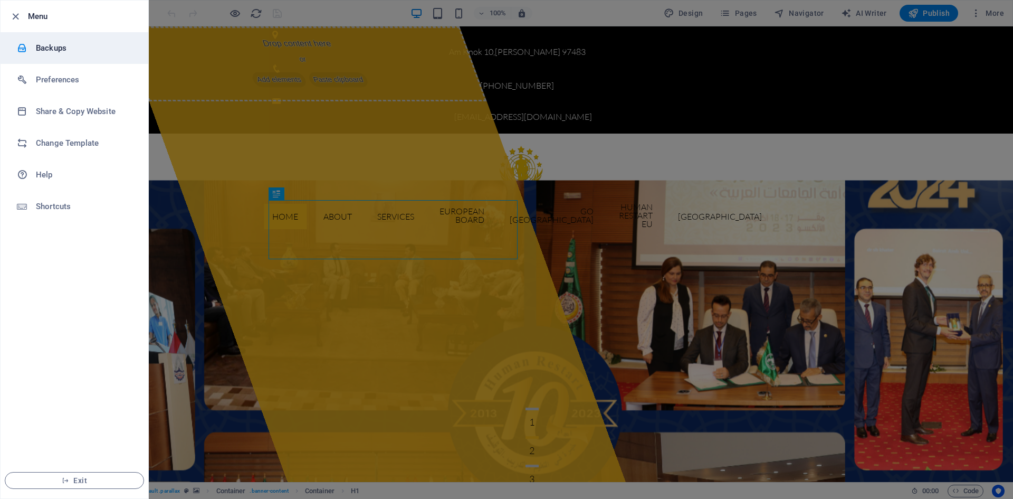
click at [56, 44] on h6 "Backups" at bounding box center [85, 48] width 98 height 13
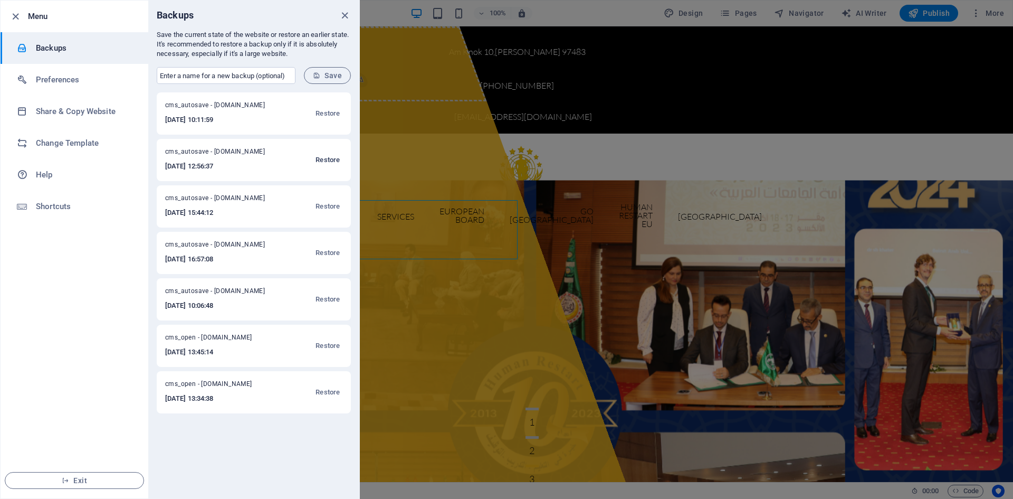
click at [323, 161] on span "Restore" at bounding box center [328, 160] width 24 height 13
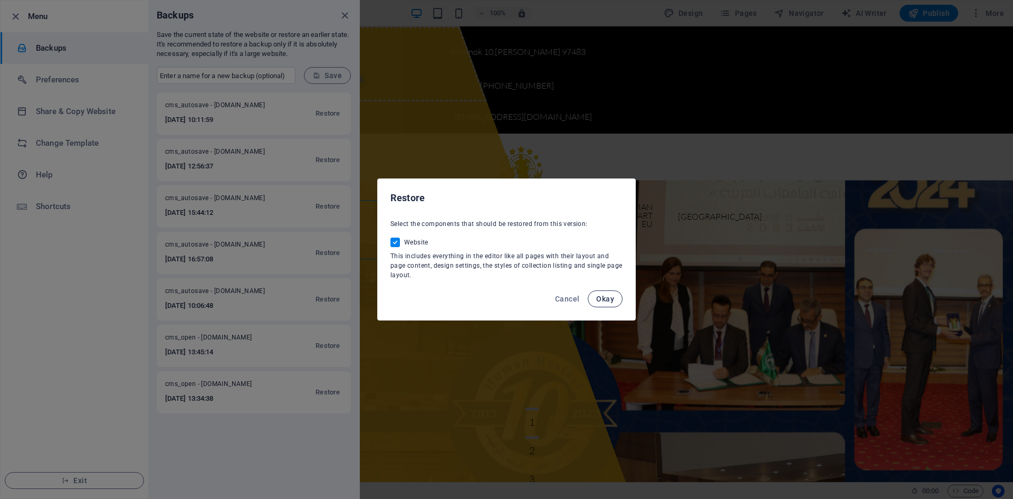
click at [609, 299] on span "Okay" at bounding box center [605, 298] width 18 height 8
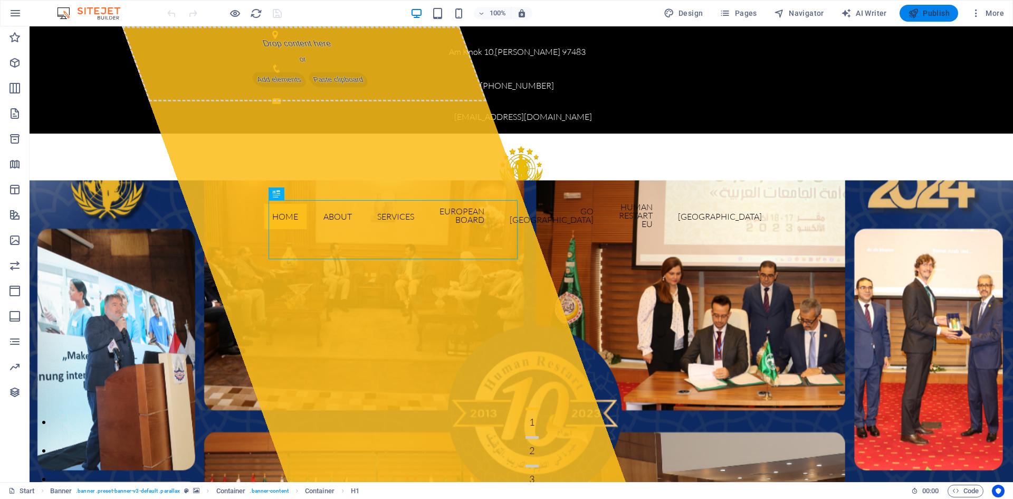
click at [928, 15] on span "Publish" at bounding box center [929, 13] width 42 height 11
